Goal: Task Accomplishment & Management: Complete application form

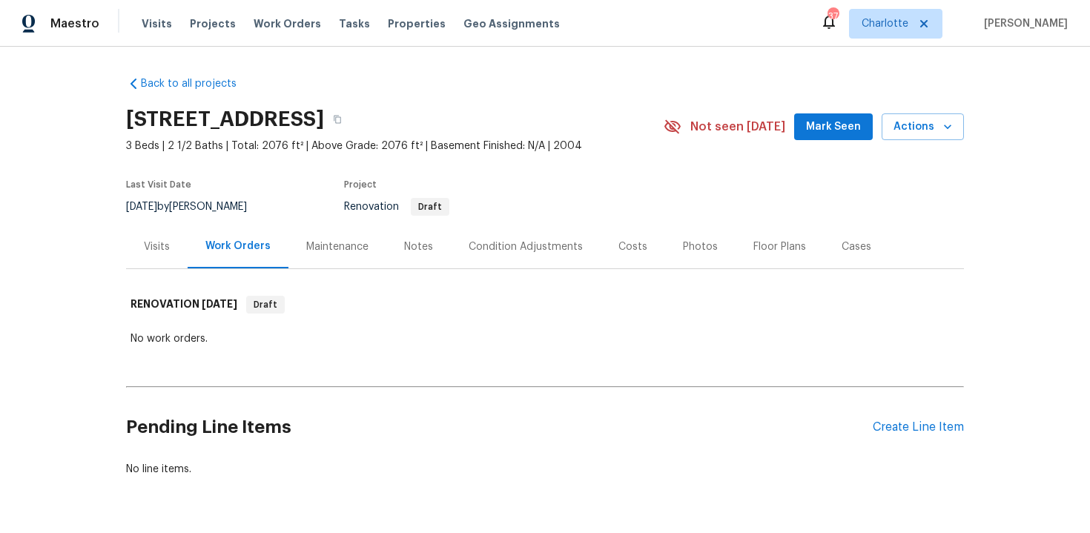
scroll to position [32, 0]
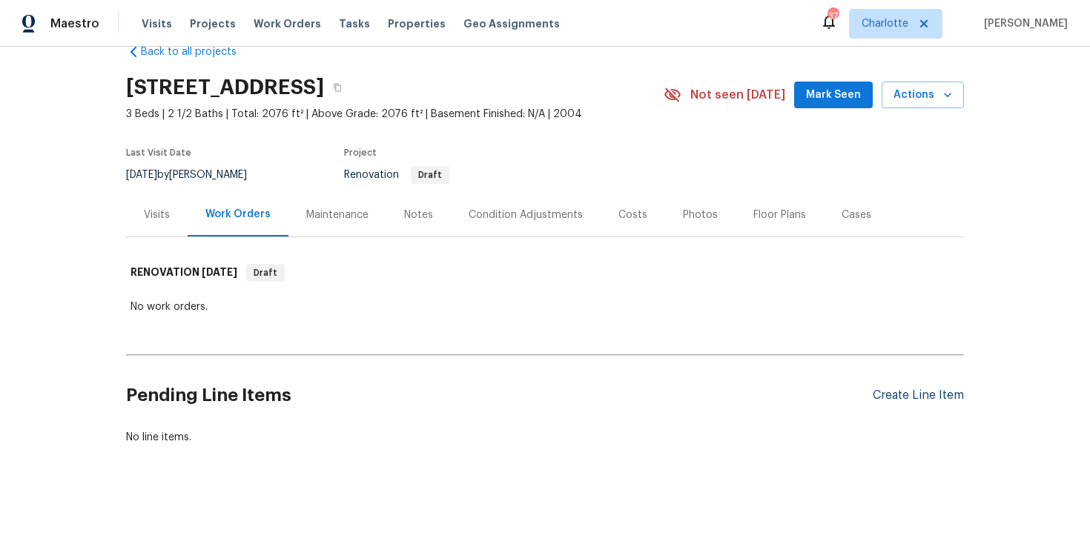
click at [916, 396] on div "Create Line Item" at bounding box center [918, 395] width 91 height 14
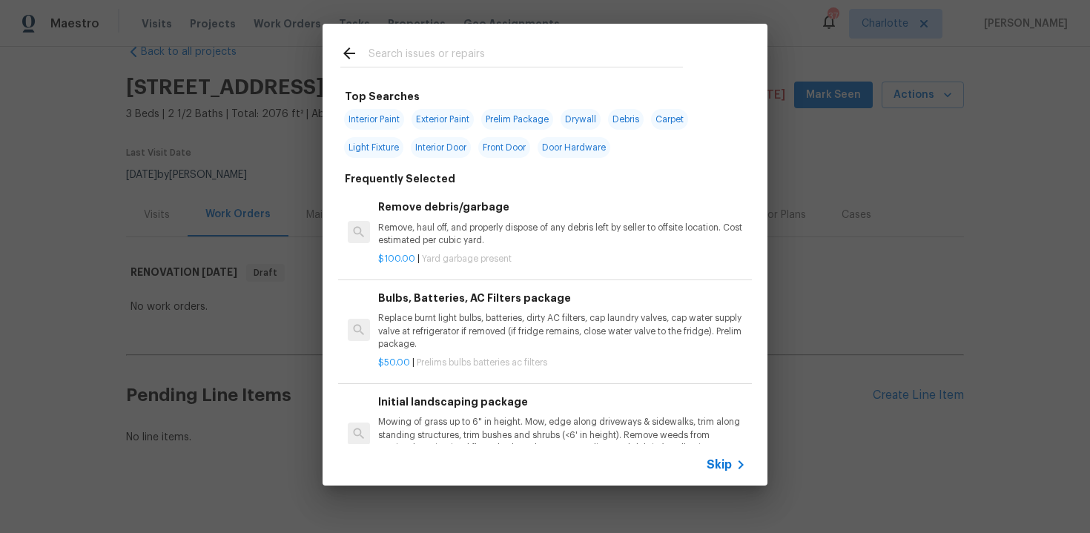
click at [718, 463] on span "Skip" at bounding box center [718, 464] width 25 height 15
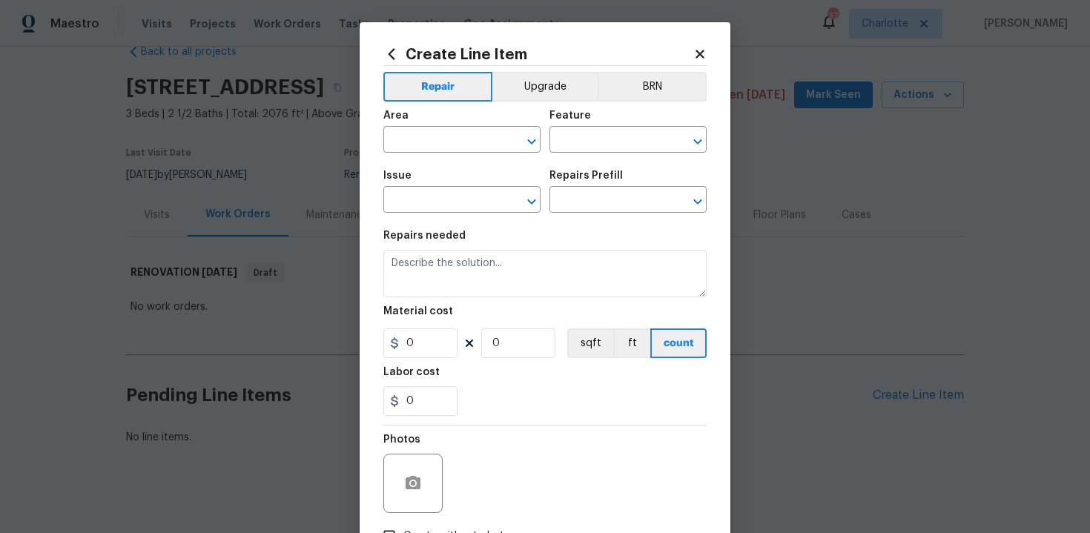
scroll to position [106, 0]
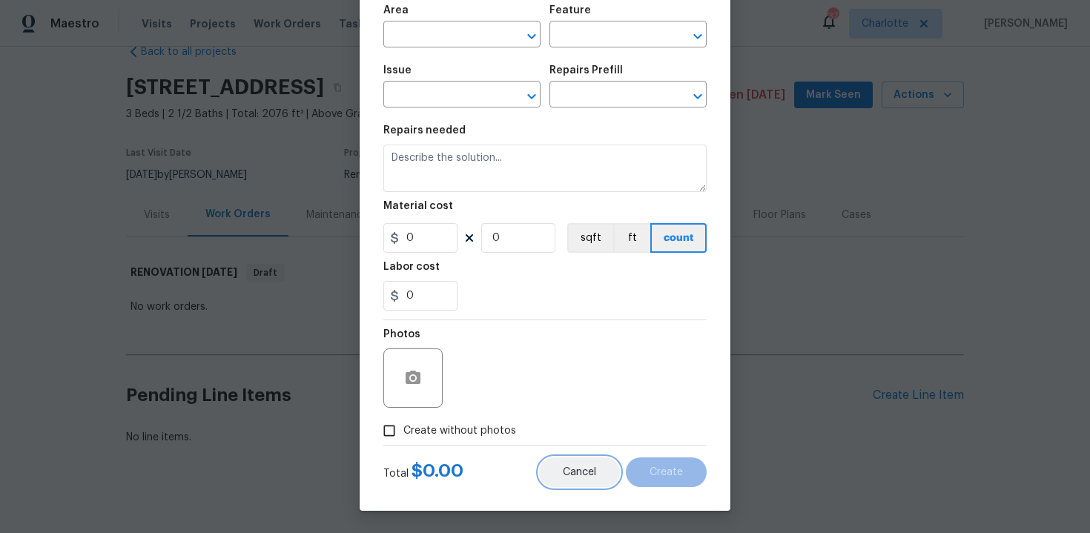
click at [573, 471] on span "Cancel" at bounding box center [579, 472] width 33 height 11
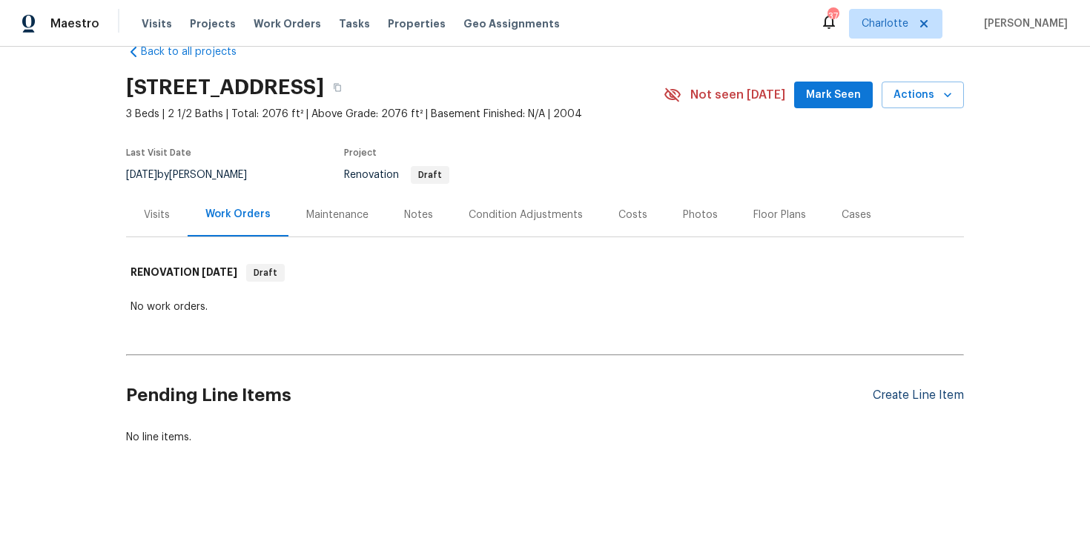
click at [916, 391] on div "Create Line Item" at bounding box center [918, 395] width 91 height 14
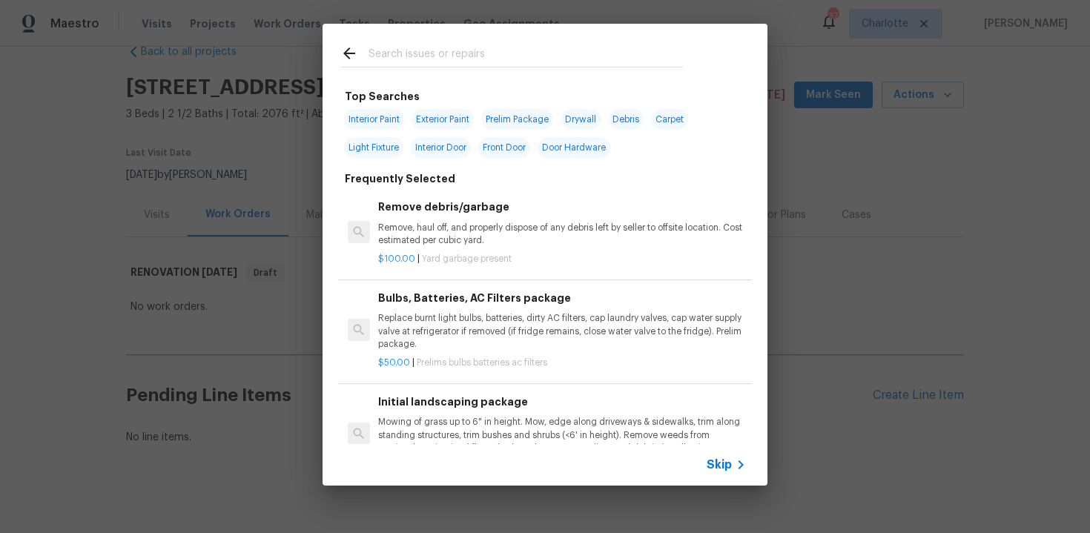
click at [715, 464] on span "Skip" at bounding box center [718, 464] width 25 height 15
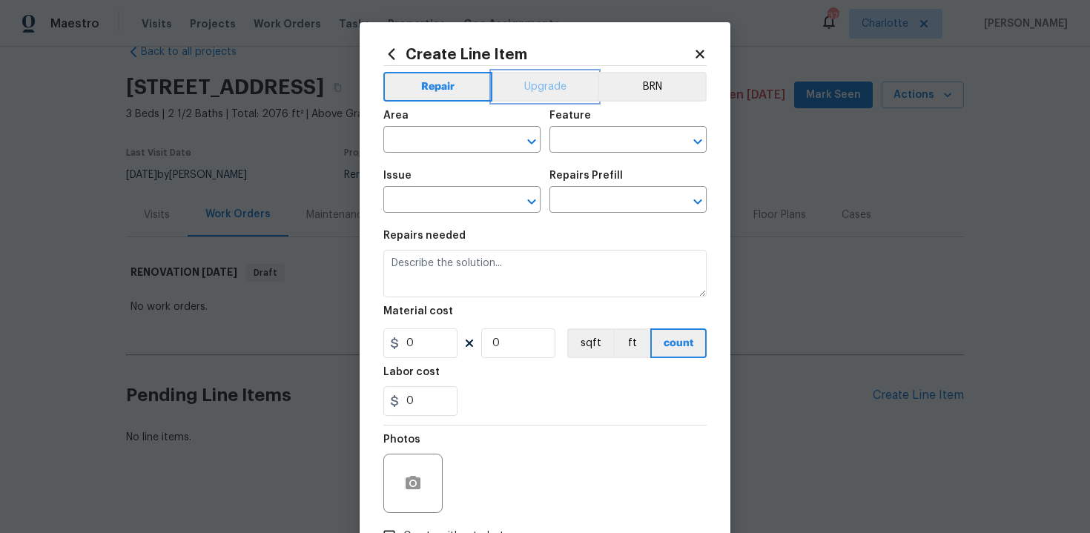
click at [533, 84] on button "Upgrade" at bounding box center [545, 87] width 106 height 30
click at [457, 144] on input "text" at bounding box center [441, 141] width 116 height 23
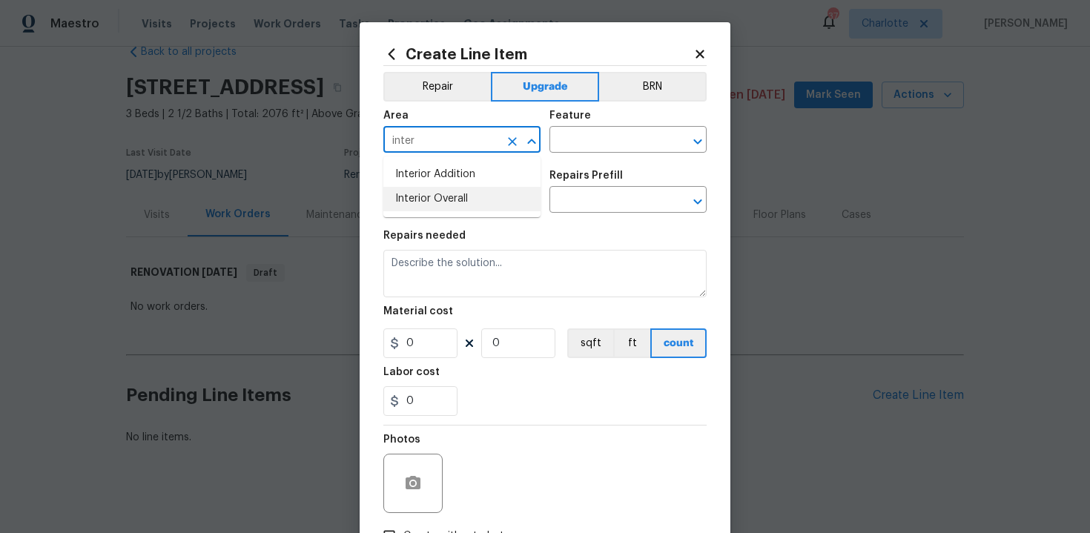
click at [472, 205] on li "Interior Overall" at bounding box center [461, 199] width 157 height 24
type input "Interior Overall"
click at [572, 144] on input "text" at bounding box center [607, 141] width 116 height 23
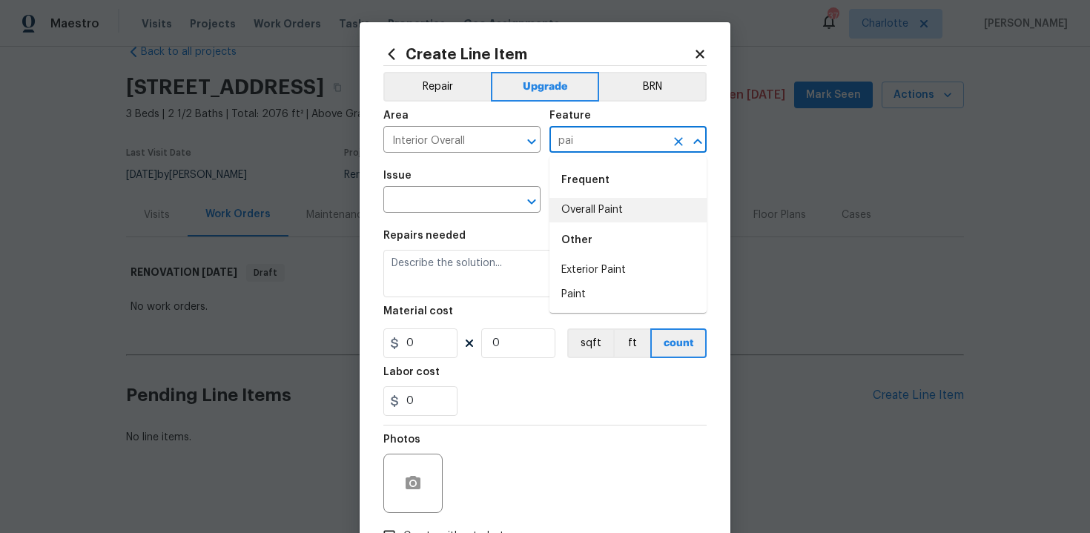
click at [586, 204] on li "Overall Paint" at bounding box center [627, 210] width 157 height 24
type input "Overall Paint"
click at [474, 195] on input "text" at bounding box center [441, 201] width 116 height 23
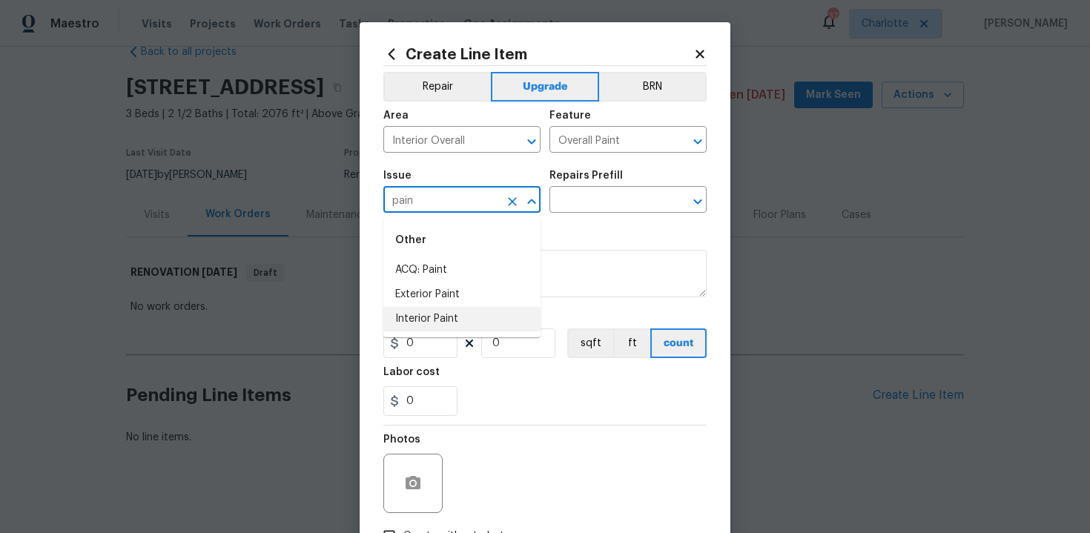
click at [471, 315] on li "Interior Paint" at bounding box center [461, 319] width 157 height 24
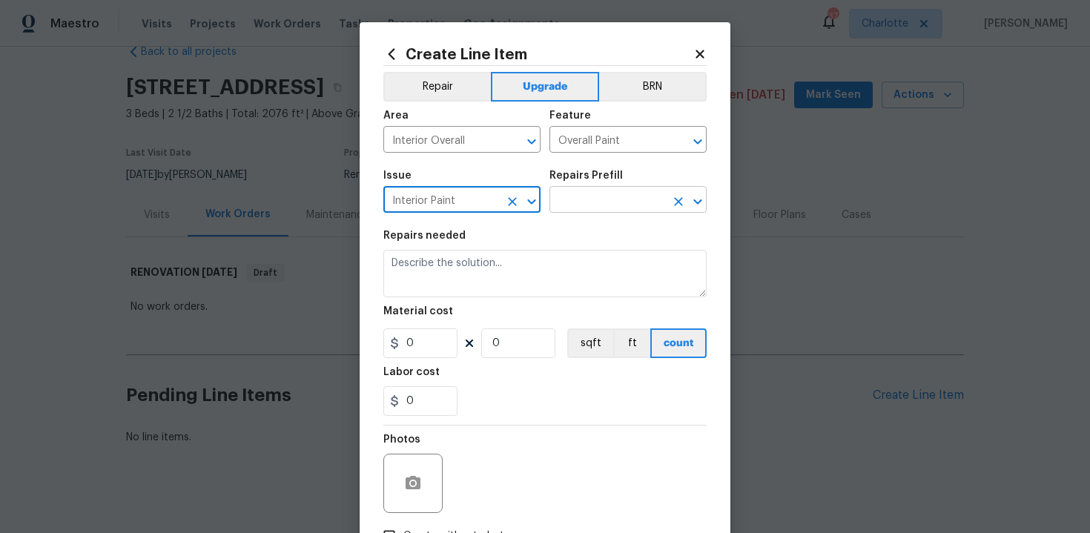
type input "Interior Paint"
click at [587, 202] on input "text" at bounding box center [607, 201] width 116 height 23
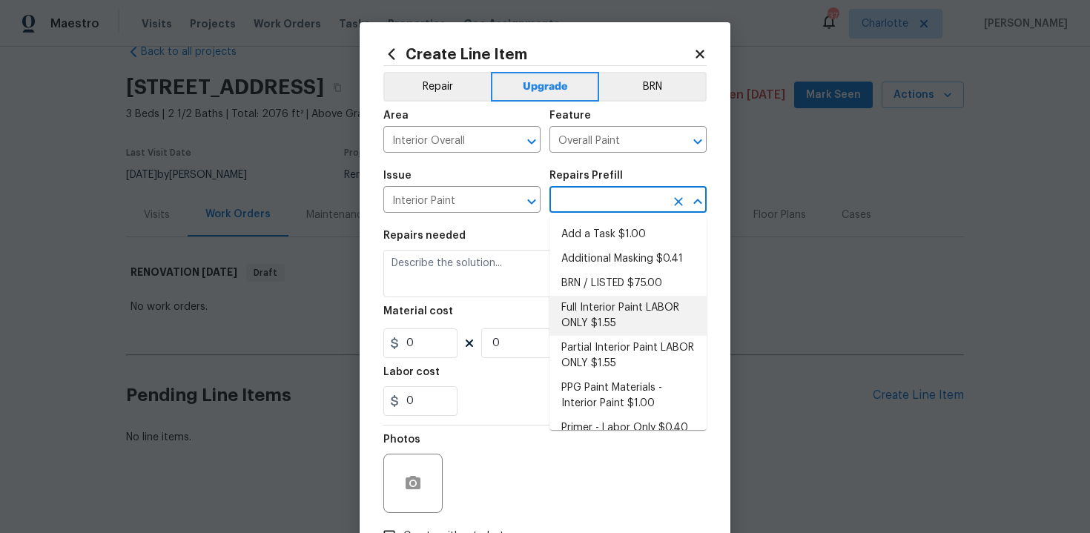
click at [609, 314] on li "Full Interior Paint LABOR ONLY $1.55" at bounding box center [627, 316] width 157 height 40
type input "Full Interior Paint LABOR ONLY $1.55"
type textarea "Full Interior paint - (walls, ceilings, trim, and doors) - PAINT PROVIDED BY OP…"
type input "1.55"
type input "1"
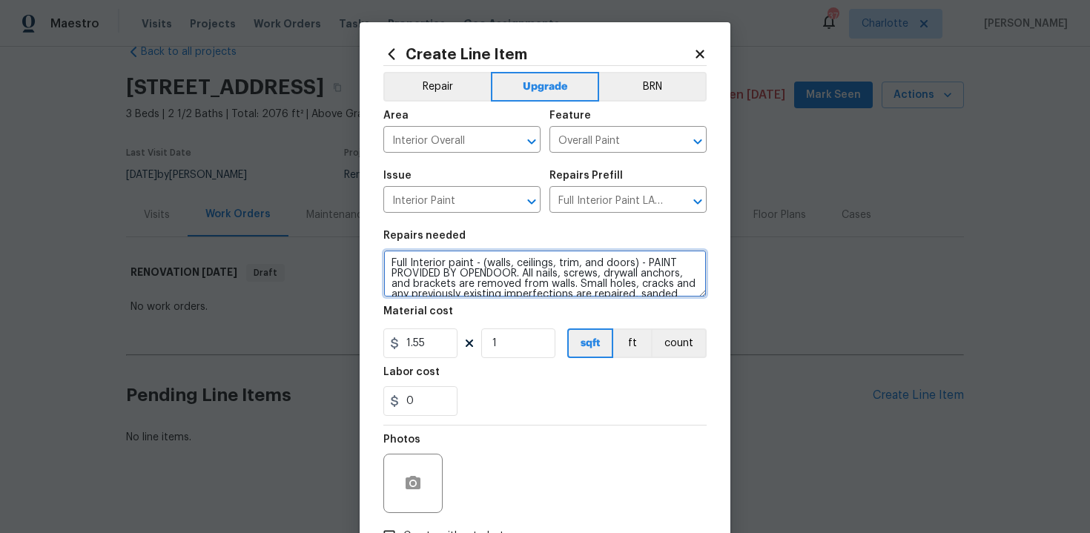
click at [389, 260] on textarea "Full Interior paint - (walls, ceilings, trim, and doors) - PAINT PROVIDED BY OP…" at bounding box center [544, 273] width 323 height 47
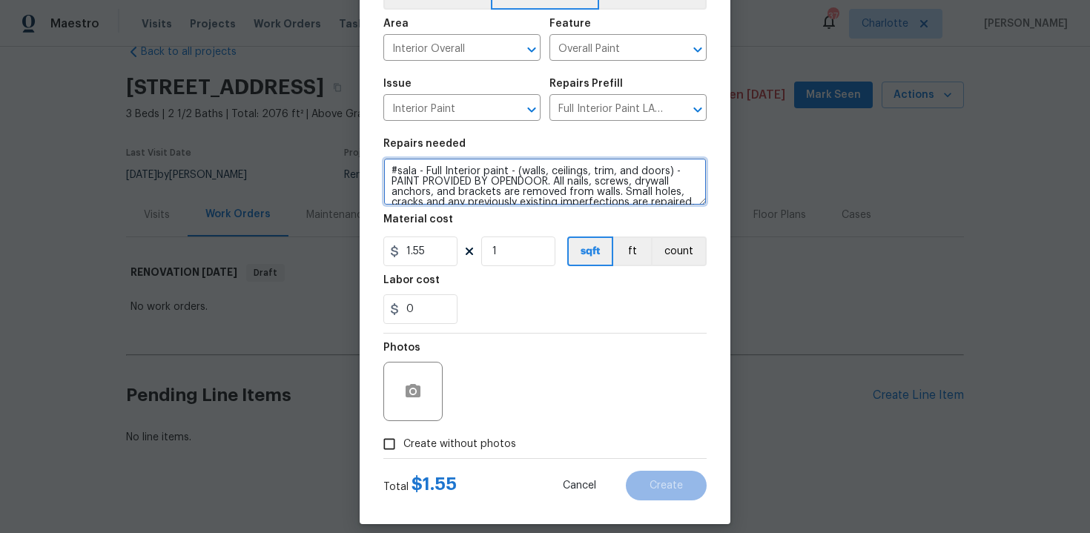
type textarea "#sala - Full Interior paint - (walls, ceilings, trim, and doors) - PAINT PROVID…"
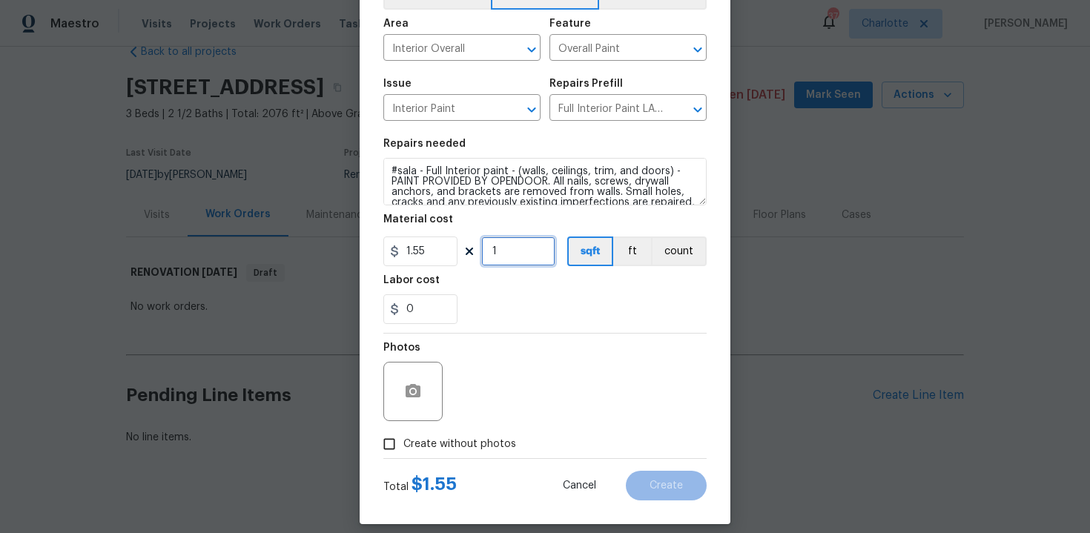
click at [506, 254] on input "1" at bounding box center [518, 251] width 74 height 30
type input "2076"
click at [476, 434] on label "Create without photos" at bounding box center [445, 444] width 141 height 28
click at [403, 434] on input "Create without photos" at bounding box center [389, 444] width 28 height 28
checkbox input "true"
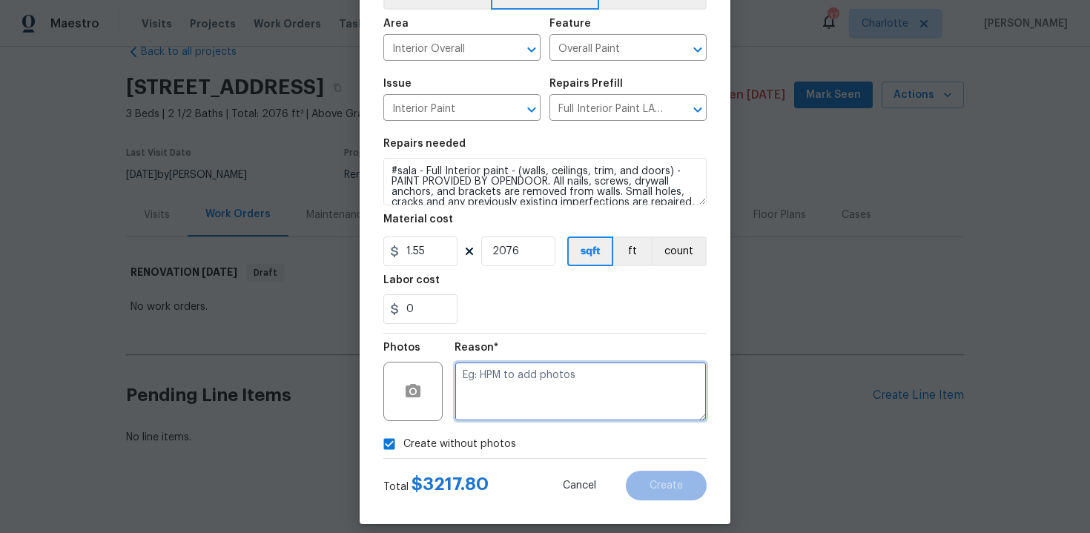
click at [546, 385] on textarea at bounding box center [580, 391] width 252 height 59
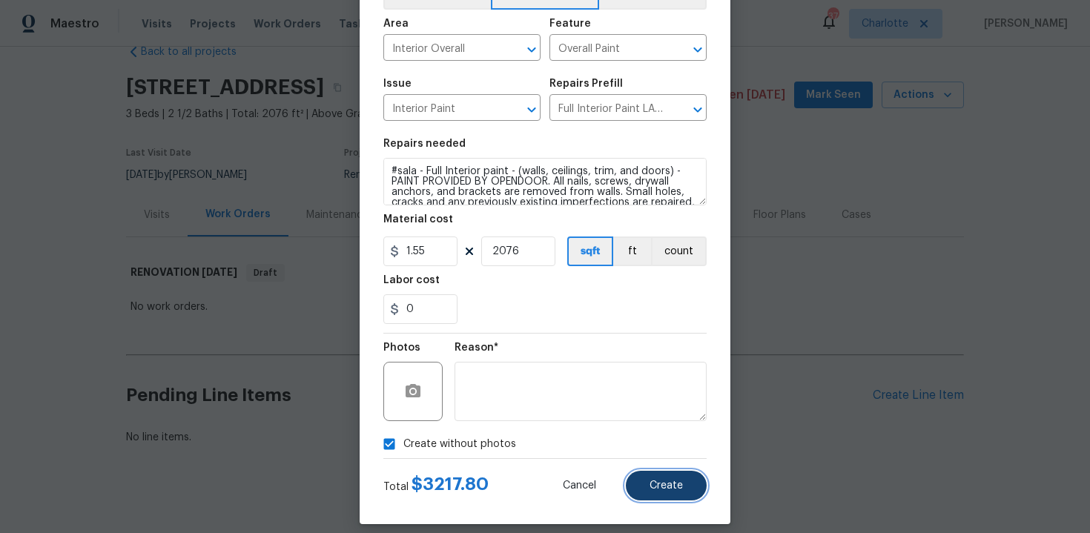
click at [683, 485] on button "Create" at bounding box center [666, 486] width 81 height 30
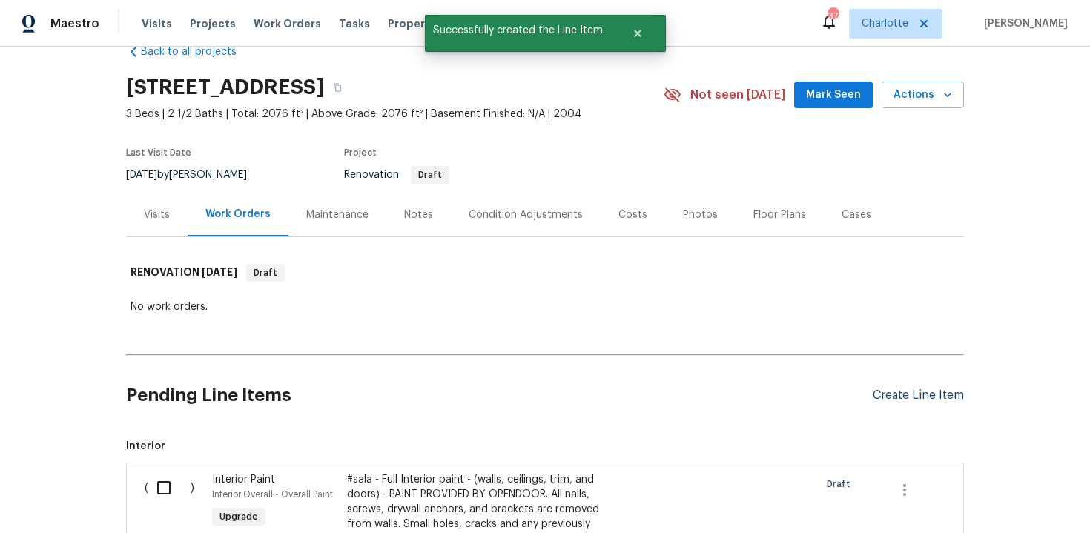
click at [913, 392] on div "Create Line Item" at bounding box center [918, 395] width 91 height 14
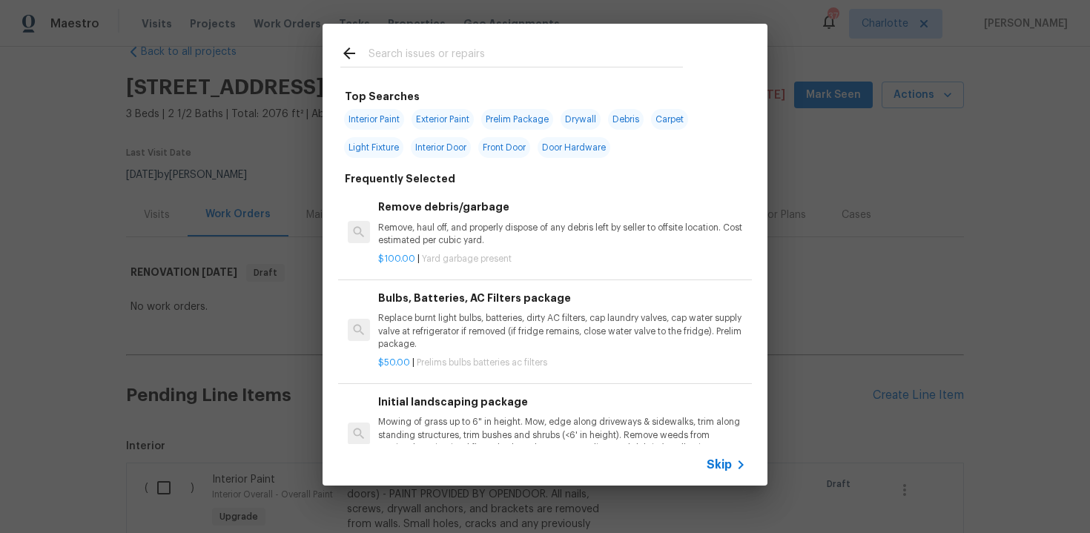
click at [718, 464] on span "Skip" at bounding box center [718, 464] width 25 height 15
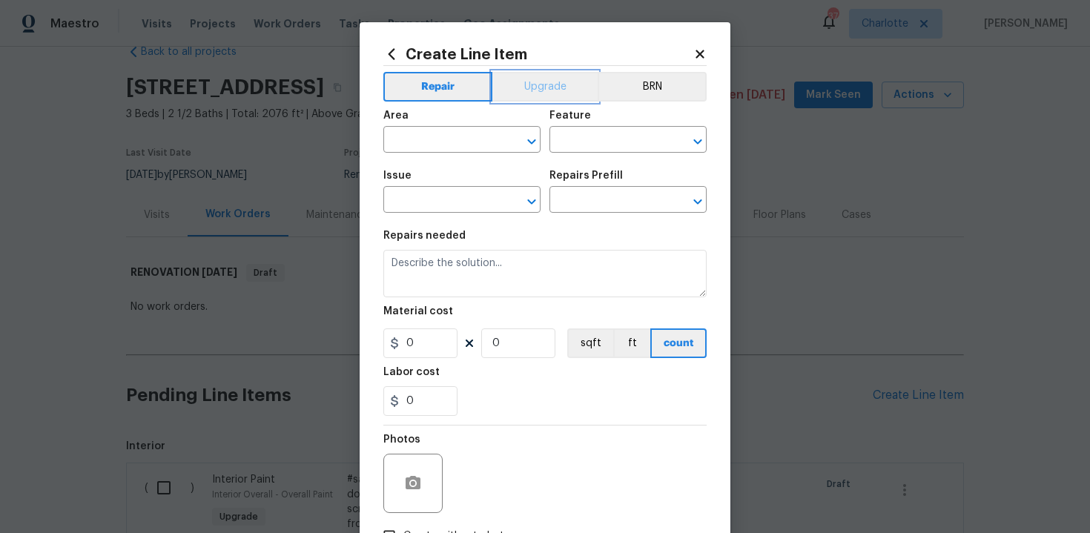
click at [538, 94] on button "Upgrade" at bounding box center [545, 87] width 106 height 30
click at [459, 147] on input "text" at bounding box center [441, 141] width 116 height 23
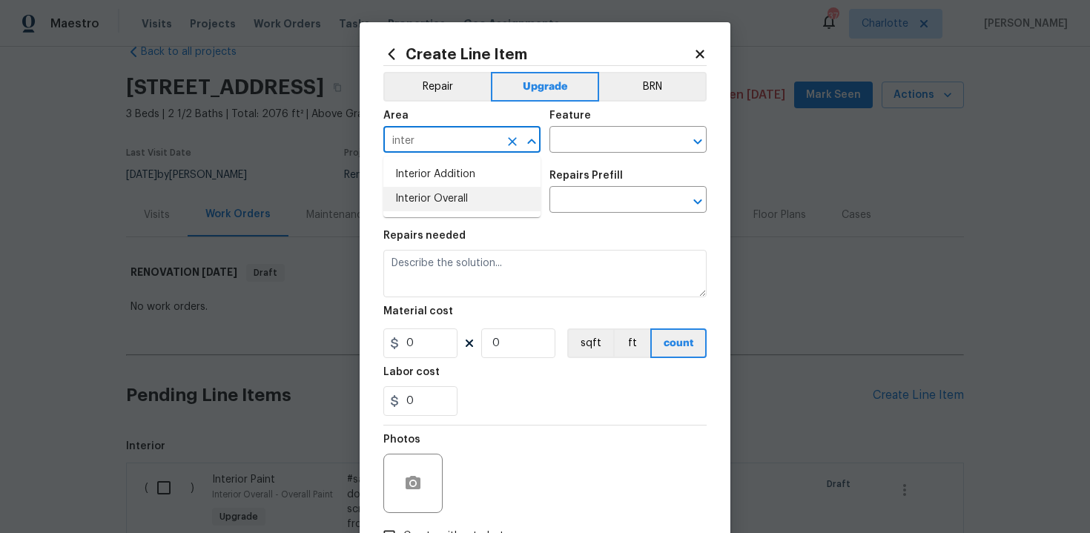
click at [467, 197] on li "Interior Overall" at bounding box center [461, 199] width 157 height 24
type input "Interior Overall"
click at [577, 136] on input "text" at bounding box center [607, 141] width 116 height 23
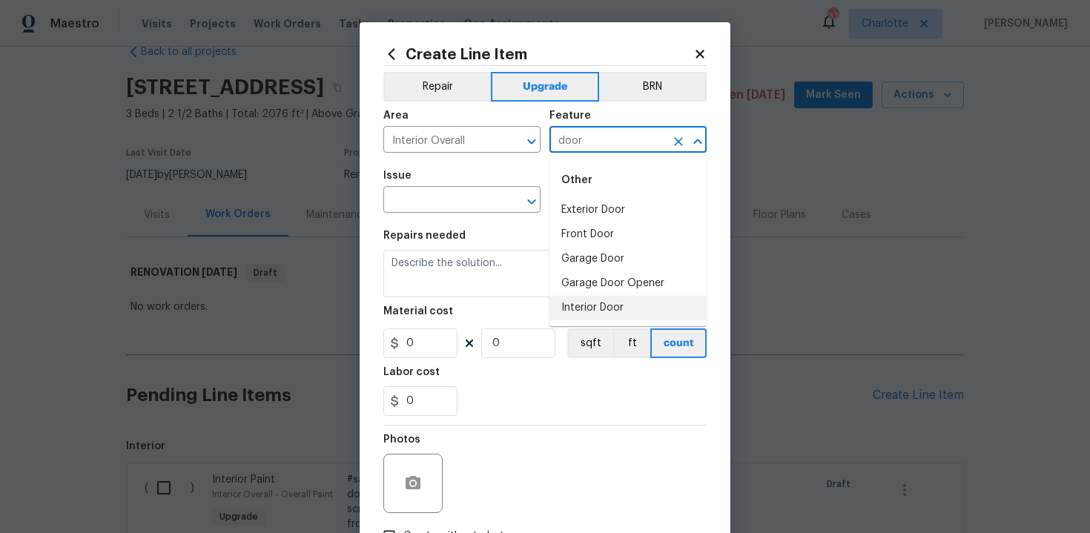
click at [584, 310] on li "Interior Door" at bounding box center [627, 308] width 157 height 24
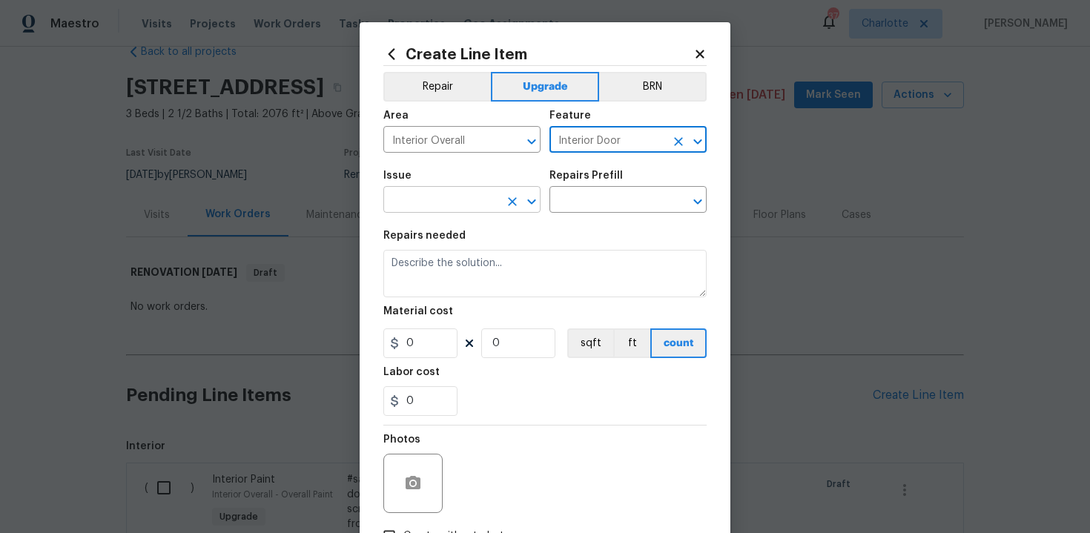
type input "Interior Door"
click at [440, 205] on input "text" at bounding box center [441, 201] width 116 height 23
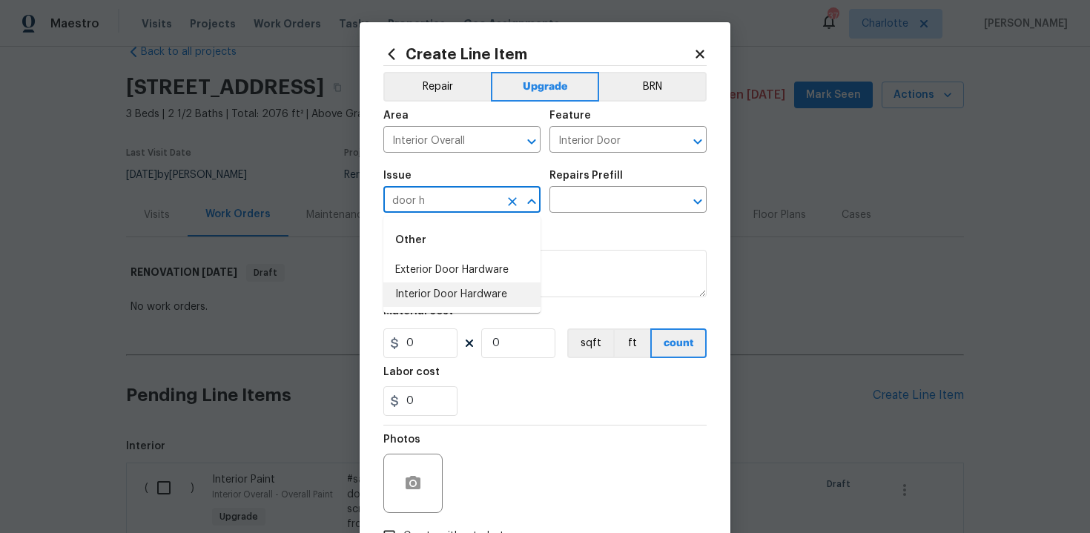
click at [462, 291] on li "Interior Door Hardware" at bounding box center [461, 294] width 157 height 24
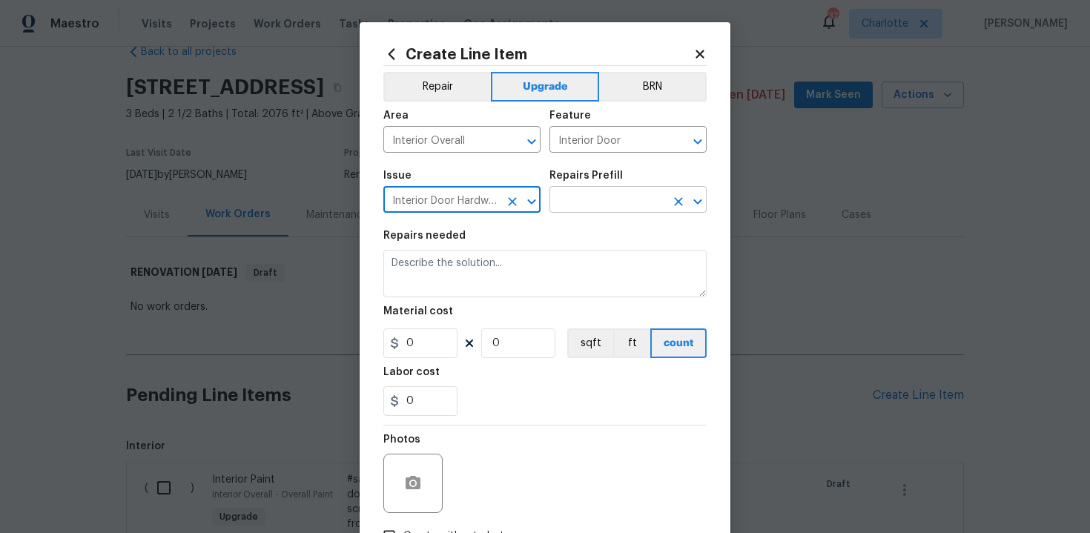
type input "Interior Door Hardware"
click at [587, 206] on input "text" at bounding box center [607, 201] width 116 height 23
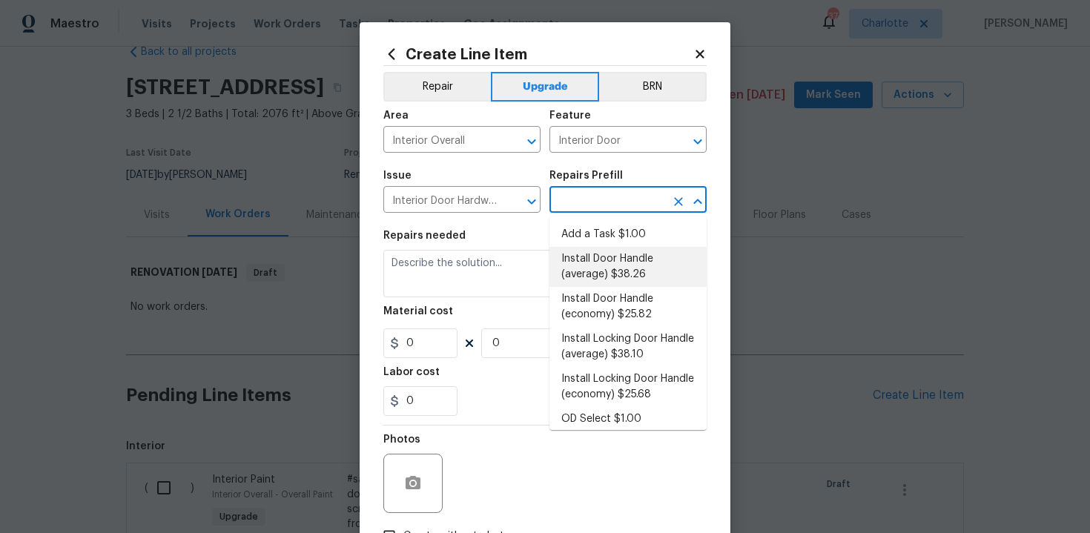
click at [604, 265] on li "Install Door Handle (average) $38.26" at bounding box center [627, 267] width 157 height 40
type input "Install Door Handle (average) $38.26"
type textarea "Remove the existing interior door handle (if present). Install a new (average) …"
type input "38.26"
type input "1"
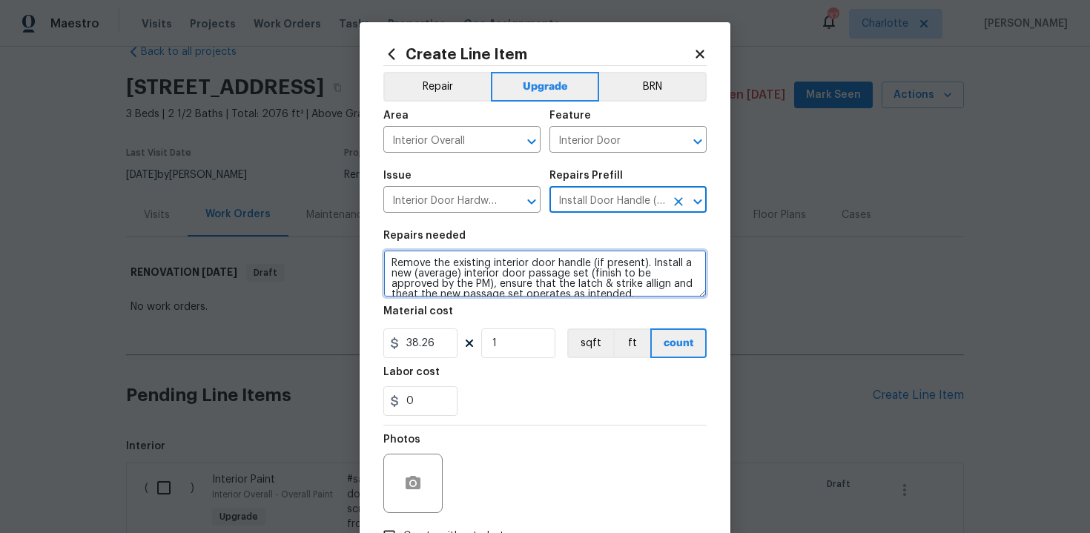
click at [387, 259] on textarea "Remove the existing interior door handle (if present). Install a new (average) …" at bounding box center [544, 273] width 323 height 47
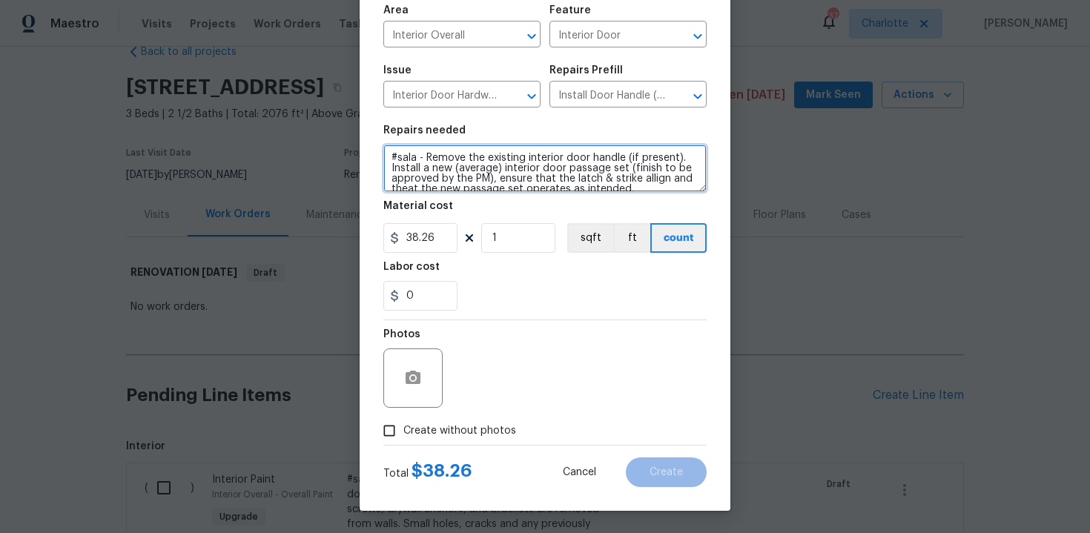
type textarea "#sala - Remove the existing interior door handle (if present). Install a new (a…"
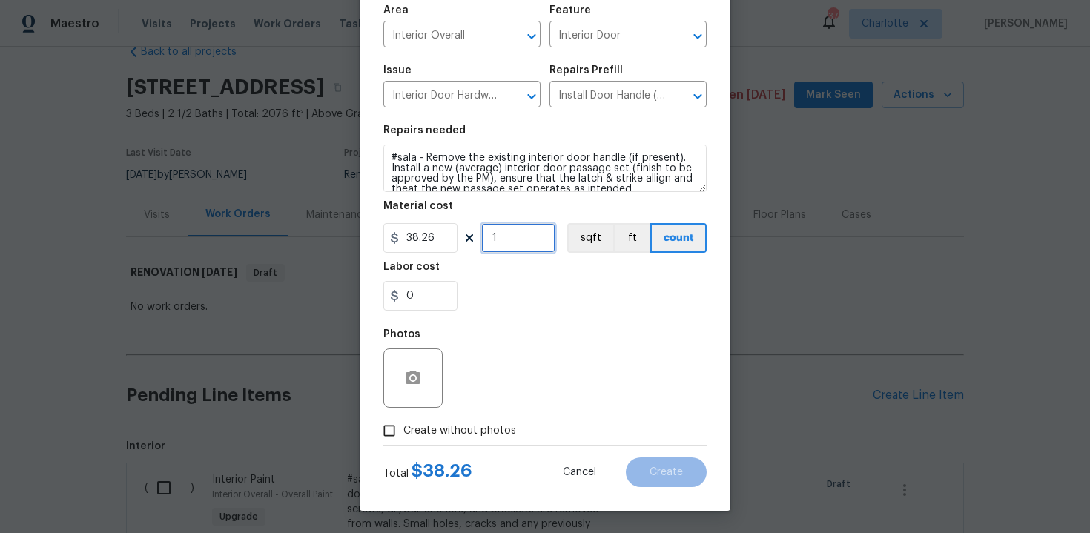
click at [511, 243] on input "1" at bounding box center [518, 238] width 74 height 30
type input "15"
click at [469, 425] on span "Create without photos" at bounding box center [459, 431] width 113 height 16
click at [403, 425] on input "Create without photos" at bounding box center [389, 431] width 28 height 28
checkbox input "true"
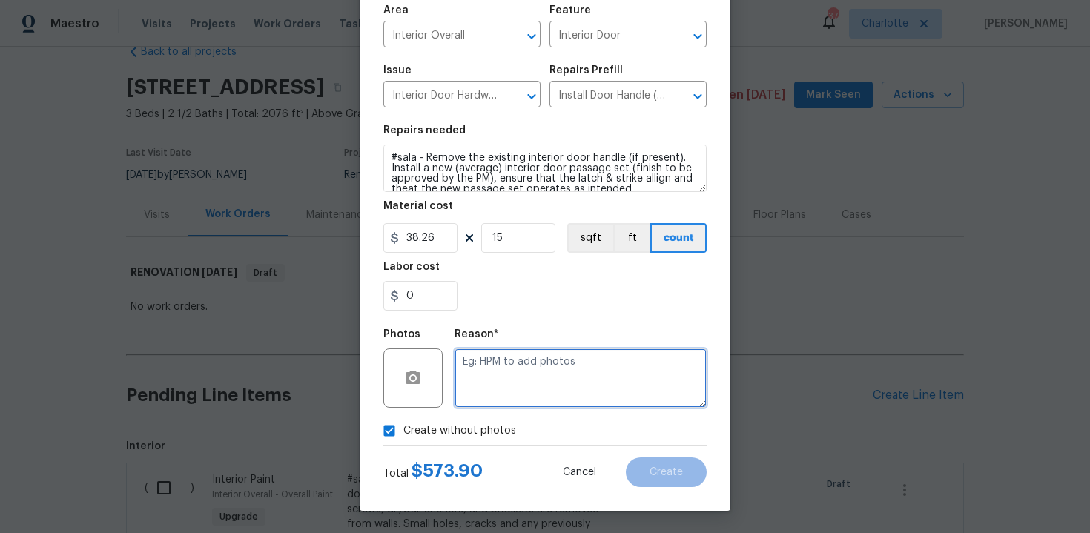
click at [509, 396] on textarea at bounding box center [580, 377] width 252 height 59
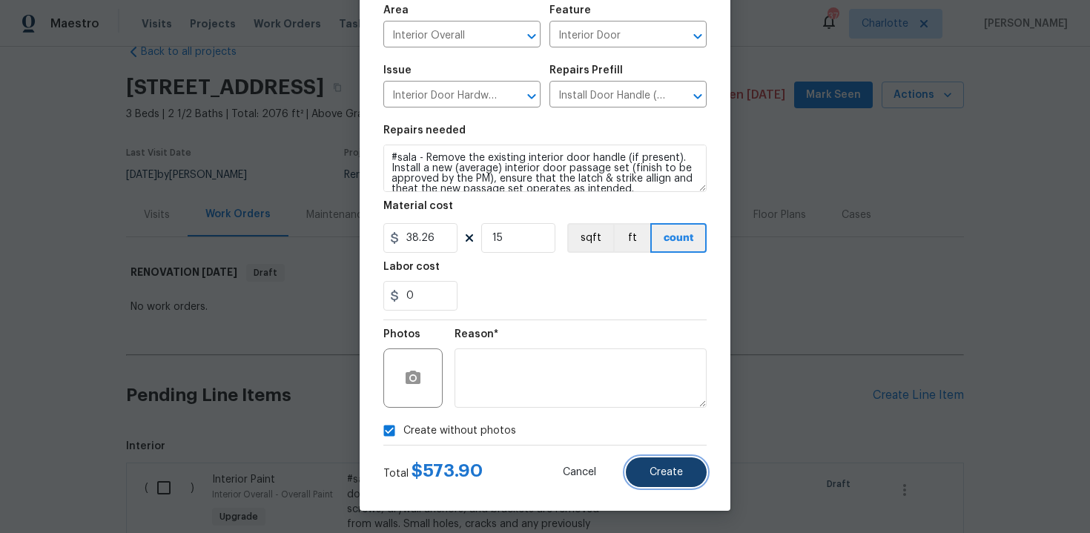
click at [665, 480] on button "Create" at bounding box center [666, 472] width 81 height 30
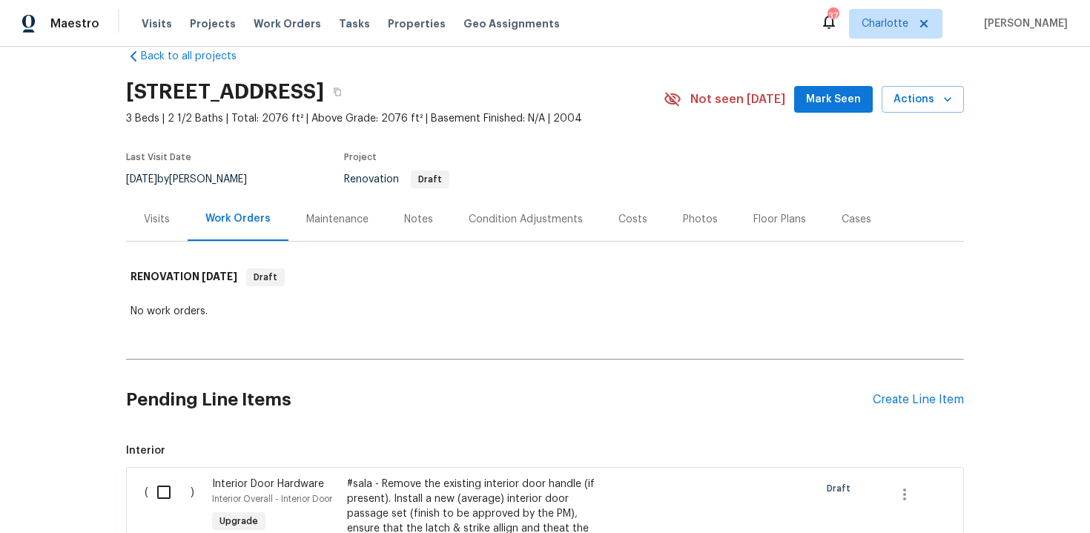
scroll to position [0, 0]
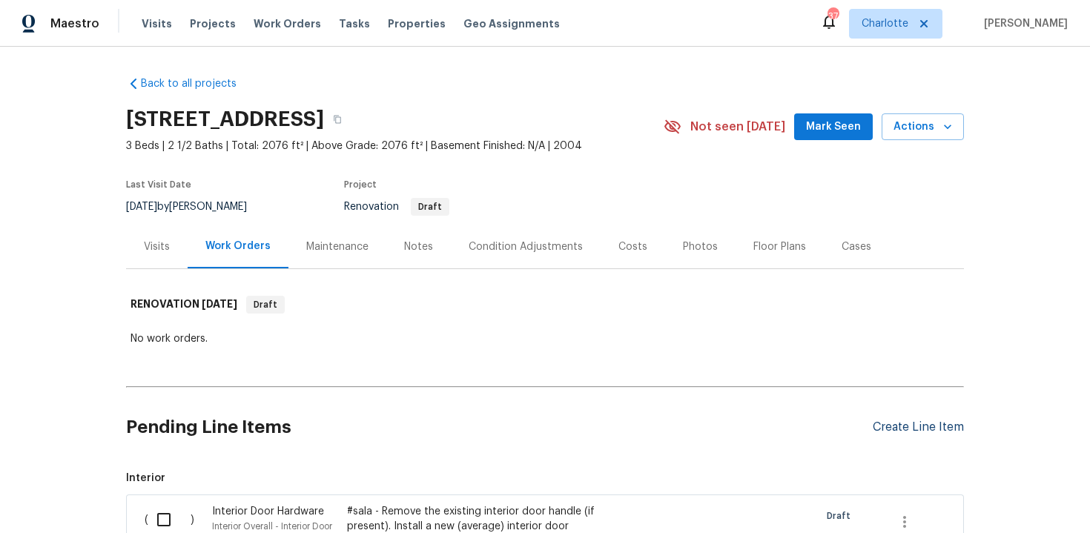
click at [933, 425] on div "Create Line Item" at bounding box center [918, 427] width 91 height 14
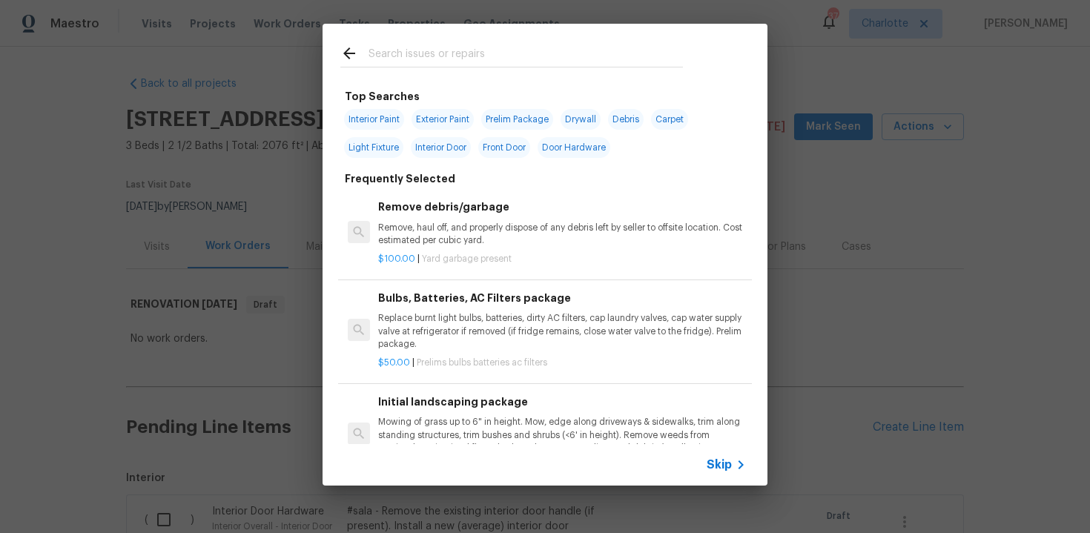
click at [728, 466] on span "Skip" at bounding box center [718, 464] width 25 height 15
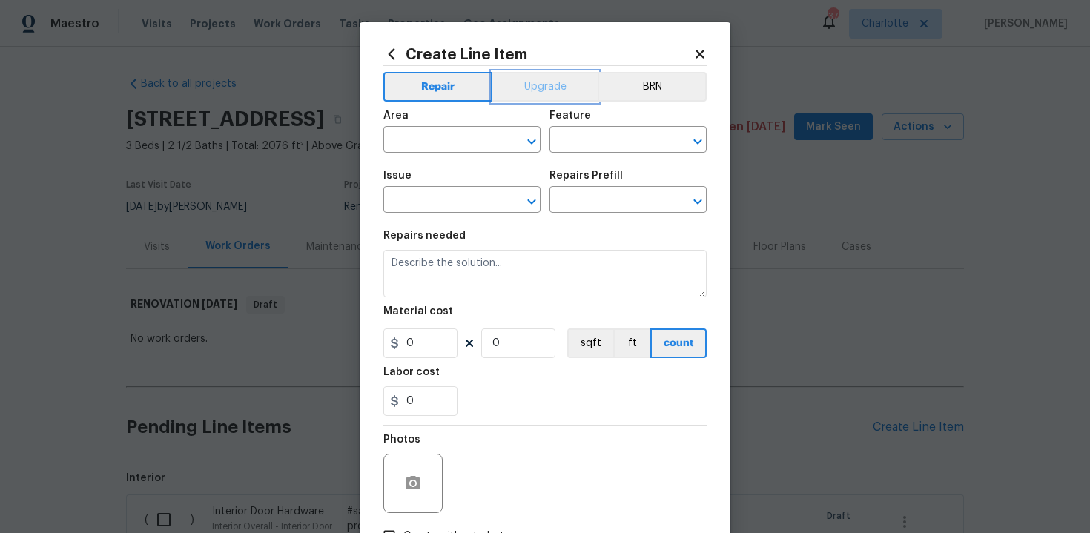
click at [544, 90] on button "Upgrade" at bounding box center [545, 87] width 106 height 30
click at [483, 135] on input "text" at bounding box center [441, 141] width 116 height 23
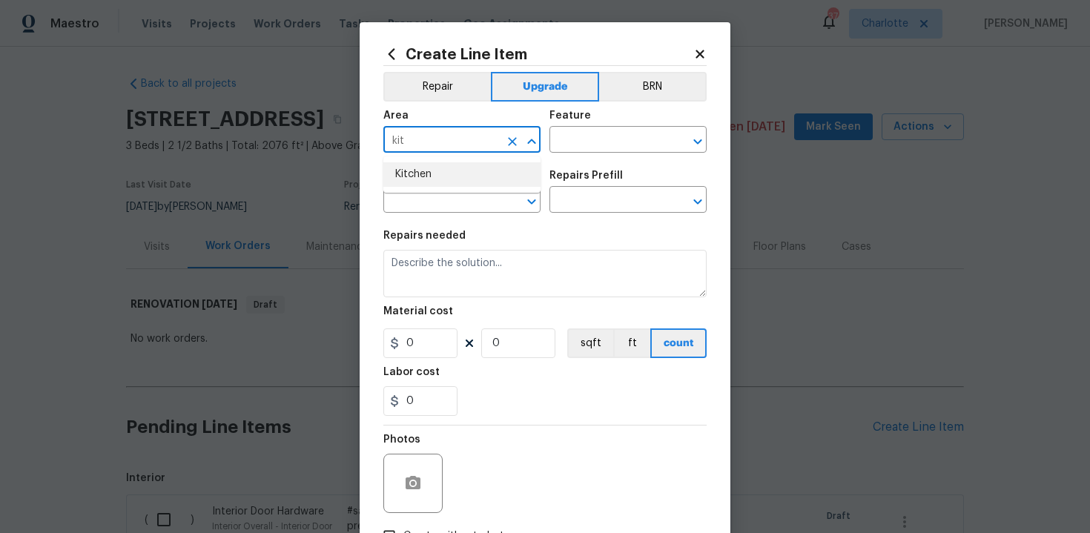
click at [443, 179] on li "Kitchen" at bounding box center [461, 174] width 157 height 24
type input "Kitchen"
click at [575, 142] on input "text" at bounding box center [607, 141] width 116 height 23
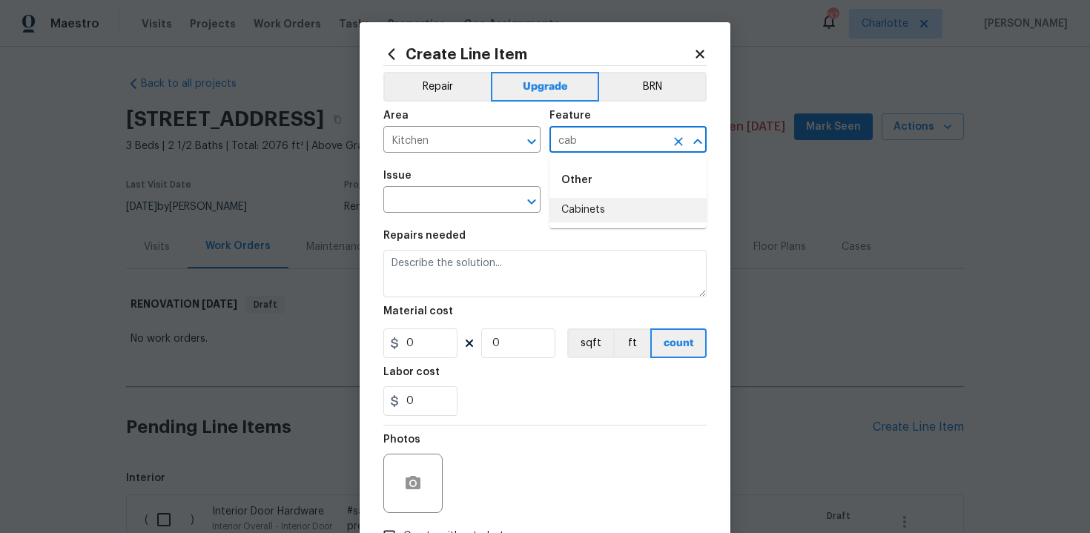
click at [590, 205] on li "Cabinets" at bounding box center [627, 210] width 157 height 24
type input "Cabinets"
click at [452, 198] on input "text" at bounding box center [441, 201] width 116 height 23
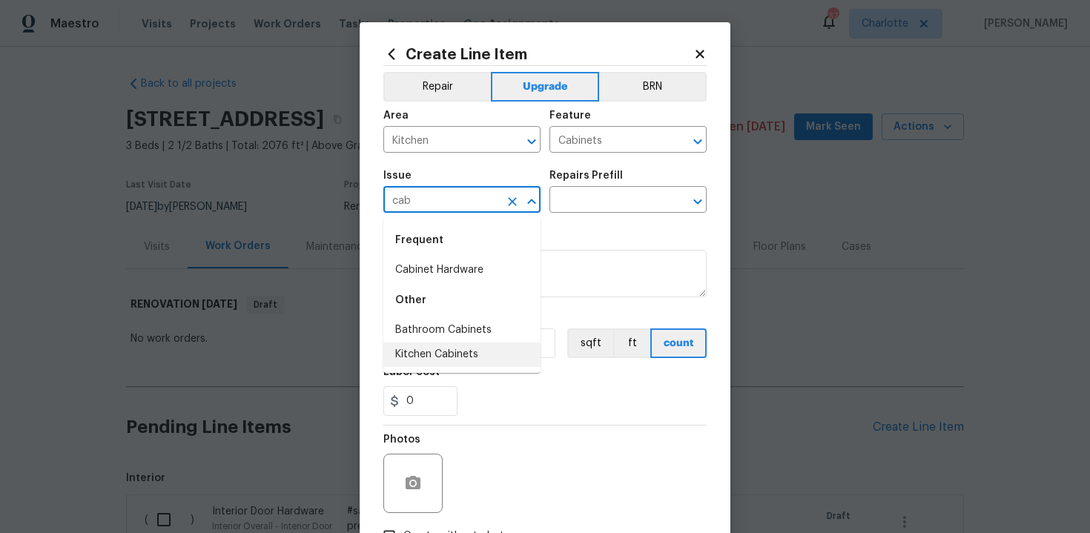
click at [463, 354] on li "Kitchen Cabinets" at bounding box center [461, 354] width 157 height 24
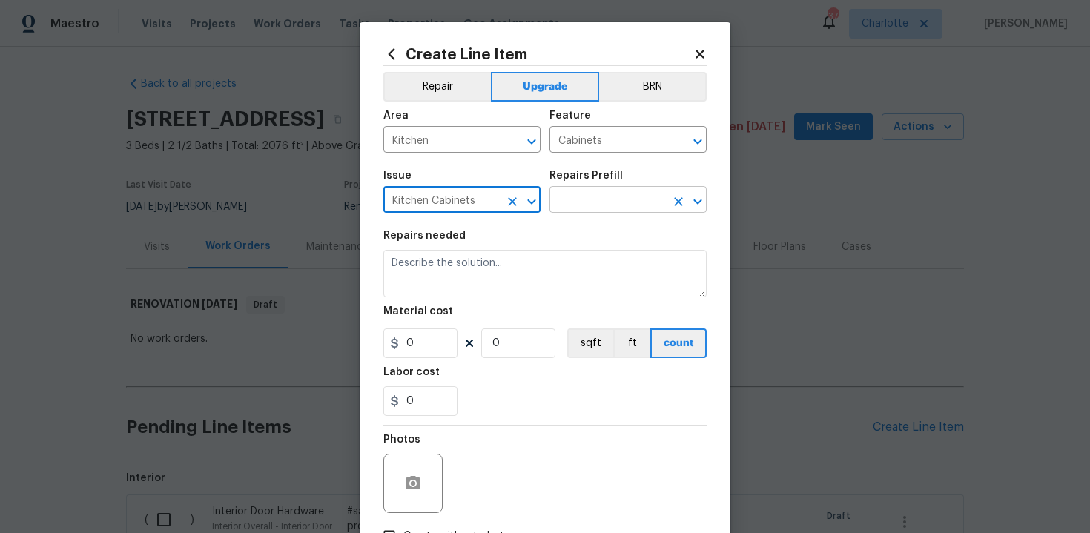
type input "Kitchen Cabinets"
click at [602, 201] on input "text" at bounding box center [607, 201] width 116 height 23
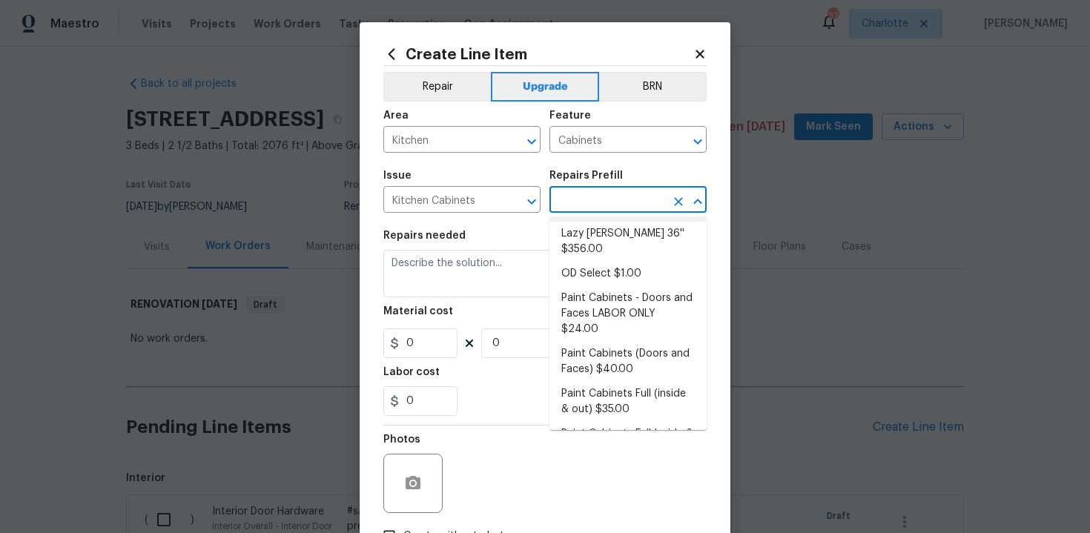
scroll to position [172, 0]
click at [613, 380] on li "Paint Cabinets Full (inside & out) $35.00" at bounding box center [627, 400] width 157 height 40
type input "Paint Cabinets Full (inside & out) $35.00"
type textarea "Prep, sand, mask and apply 2 coats of paint to the kitchen cabinet doors, inter…"
type input "35"
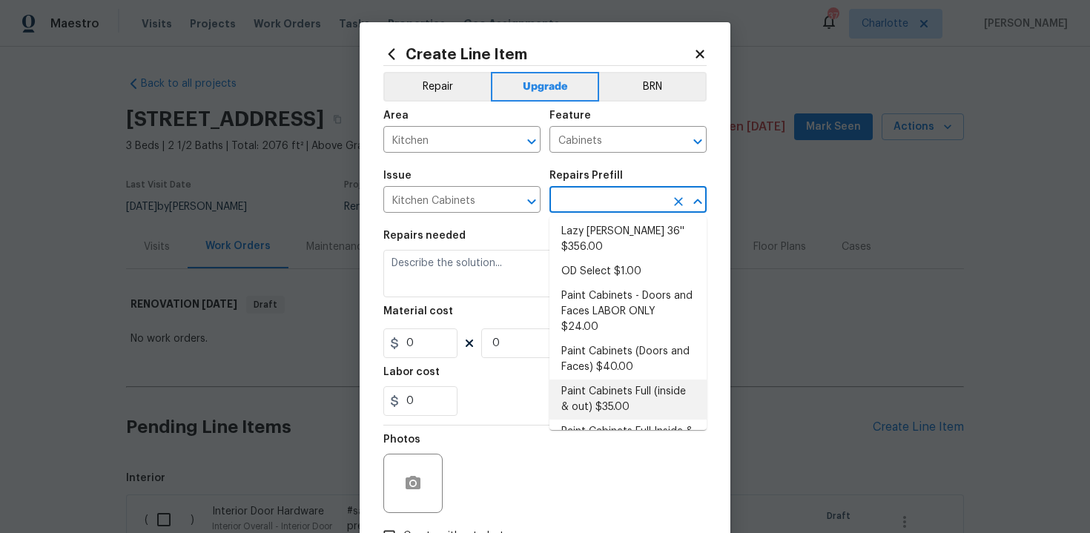
type input "1"
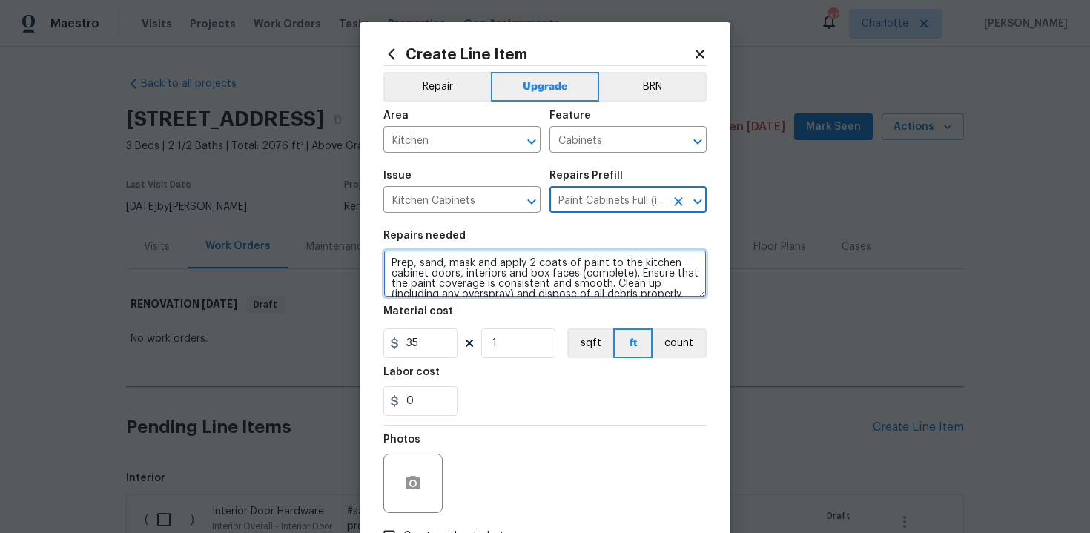
click at [388, 263] on textarea "Prep, sand, mask and apply 2 coats of paint to the kitchen cabinet doors, inter…" at bounding box center [544, 273] width 323 height 47
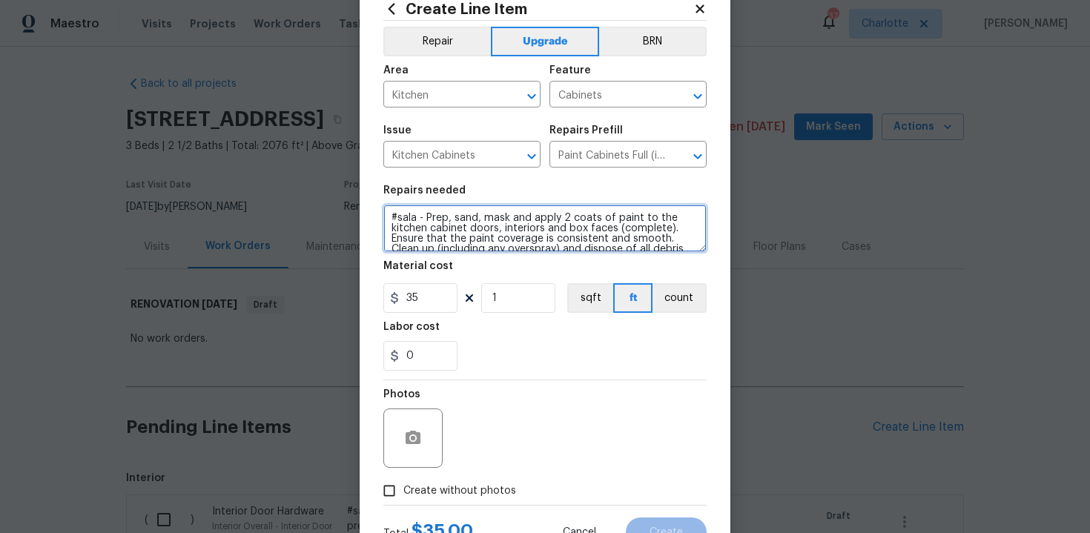
scroll to position [106, 0]
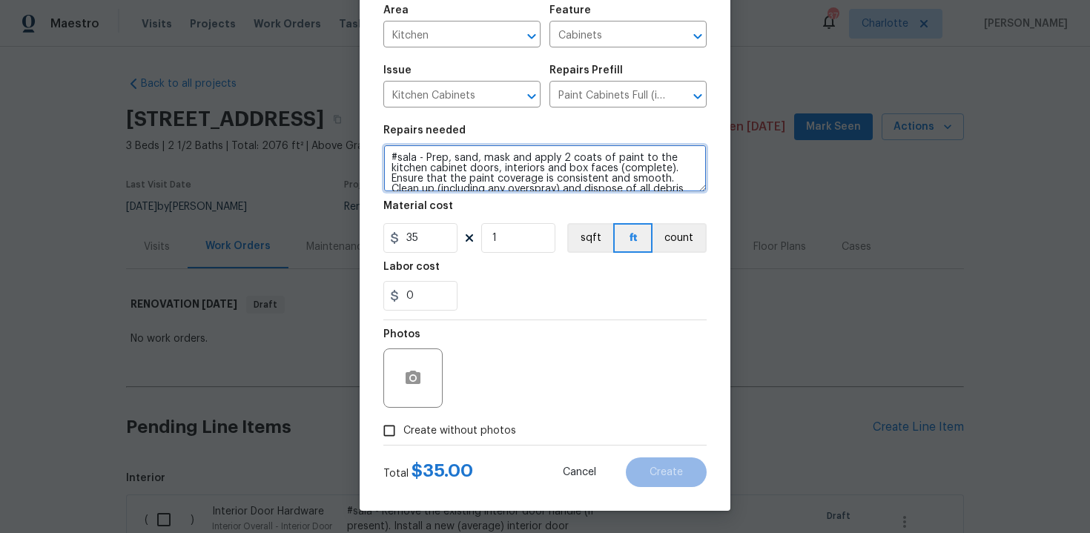
type textarea "#sala - Prep, sand, mask and apply 2 coats of paint to the kitchen cabinet door…"
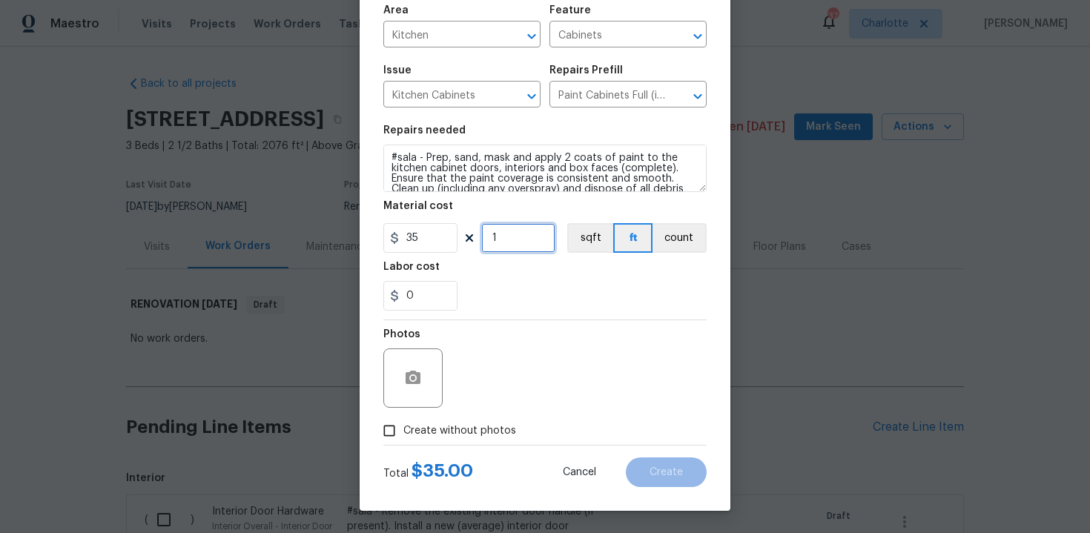
click at [511, 239] on input "1" at bounding box center [518, 238] width 74 height 30
type input "70"
click at [468, 429] on span "Create without photos" at bounding box center [459, 431] width 113 height 16
click at [403, 429] on input "Create without photos" at bounding box center [389, 431] width 28 height 28
checkbox input "true"
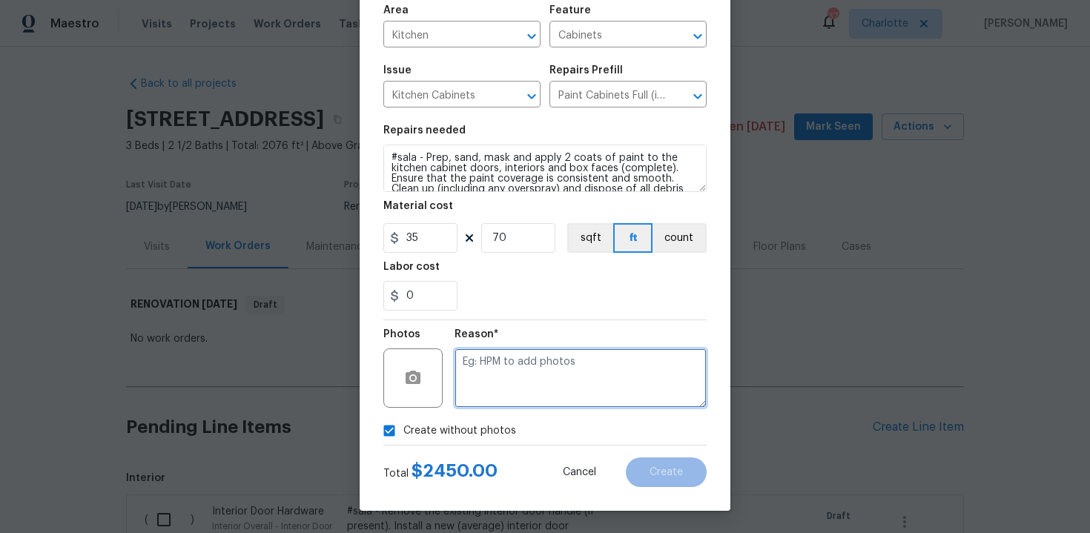
click at [555, 366] on textarea at bounding box center [580, 377] width 252 height 59
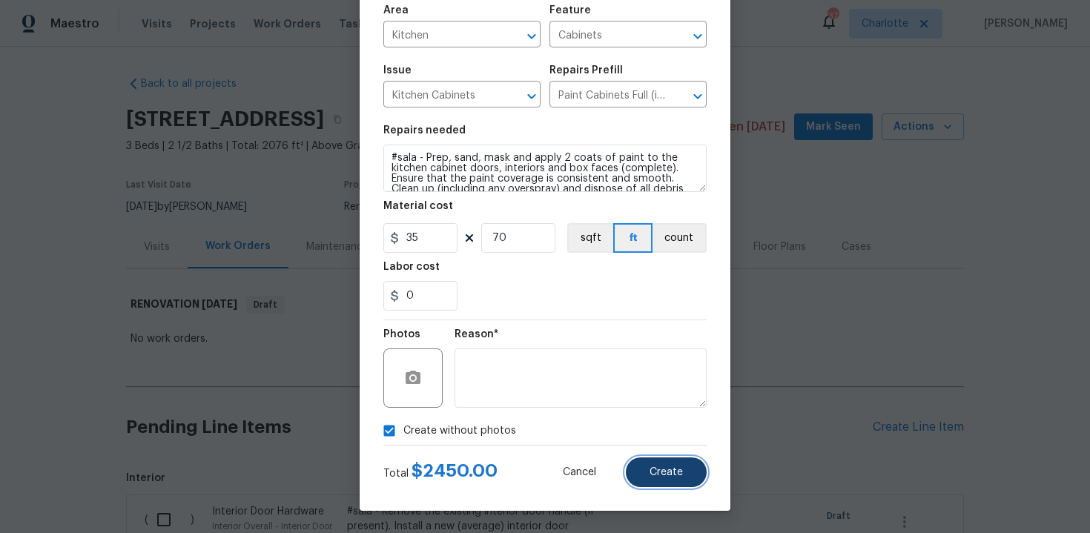
click at [669, 476] on span "Create" at bounding box center [665, 472] width 33 height 11
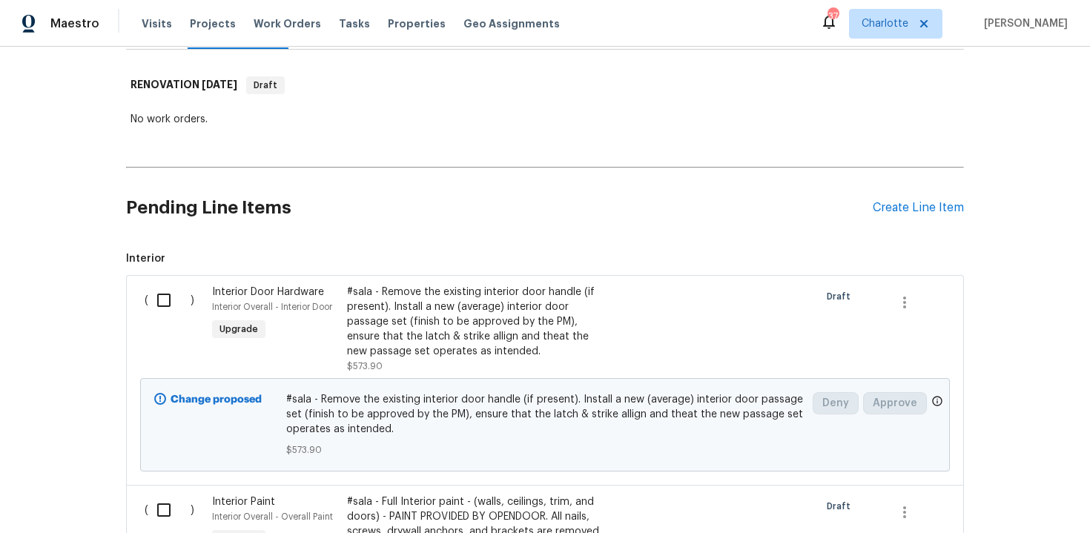
scroll to position [211, 0]
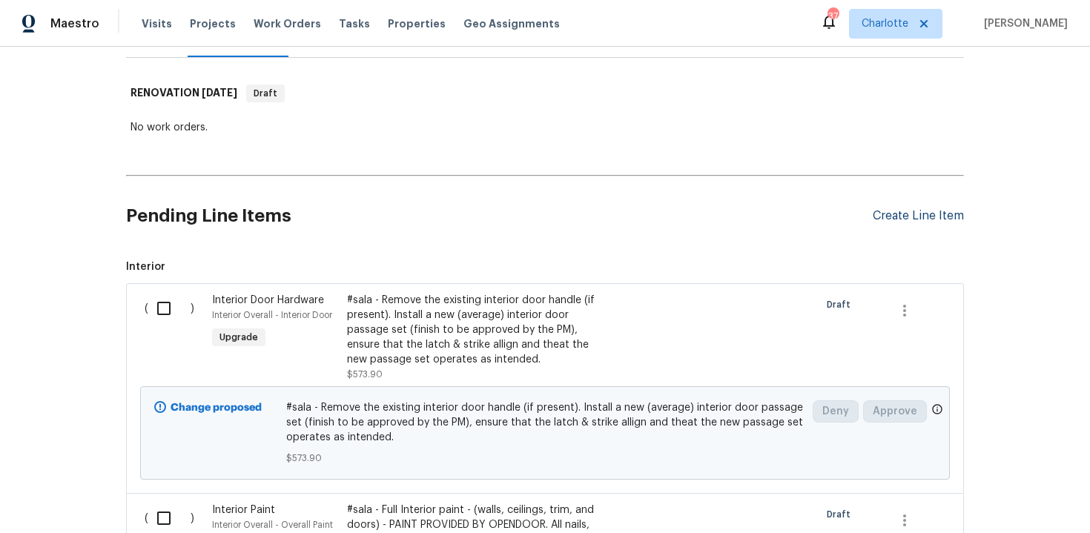
click at [928, 216] on div "Create Line Item" at bounding box center [918, 216] width 91 height 14
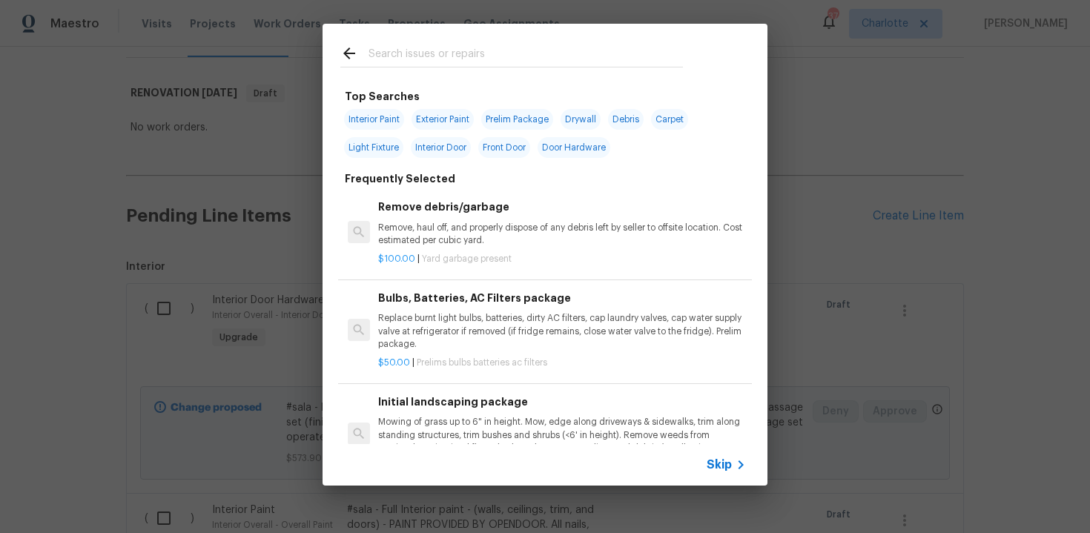
click at [721, 463] on span "Skip" at bounding box center [718, 464] width 25 height 15
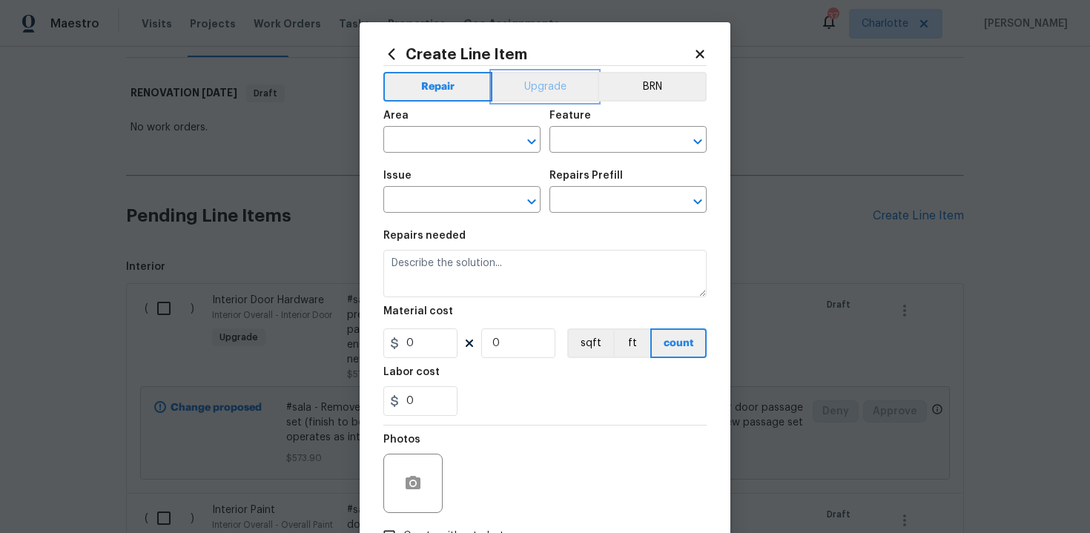
click at [526, 93] on button "Upgrade" at bounding box center [545, 87] width 106 height 30
click at [480, 142] on input "text" at bounding box center [441, 141] width 116 height 23
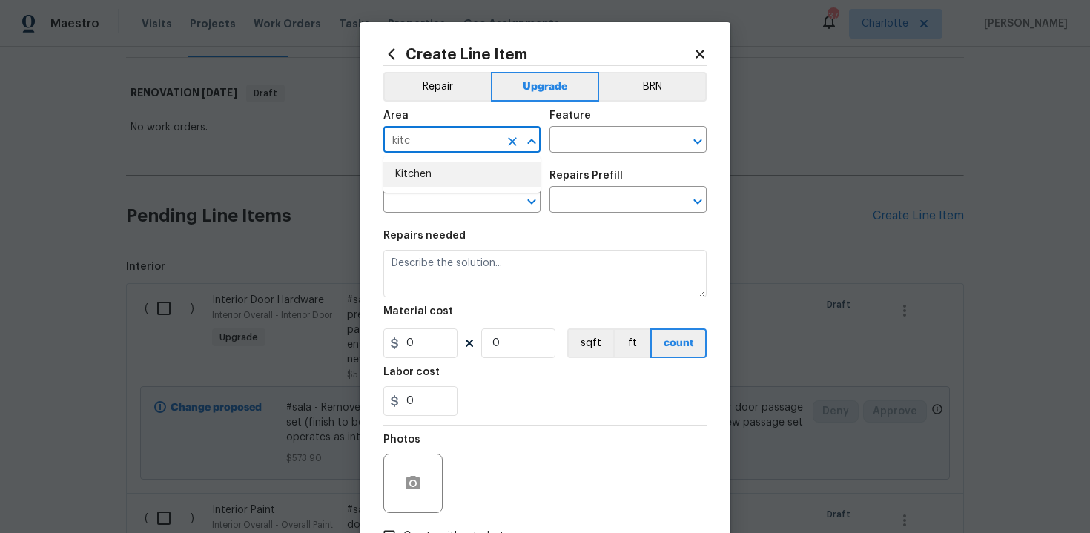
click at [460, 169] on li "Kitchen" at bounding box center [461, 174] width 157 height 24
type input "Kitchen"
click at [566, 145] on input "text" at bounding box center [607, 141] width 116 height 23
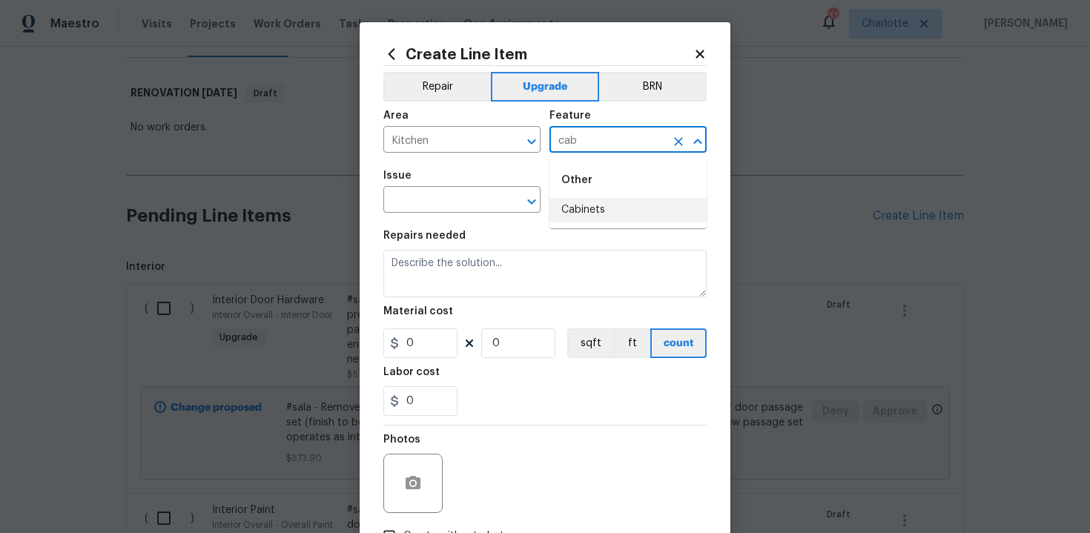
click at [580, 209] on li "Cabinets" at bounding box center [627, 210] width 157 height 24
type input "Cabinets"
click at [454, 207] on input "text" at bounding box center [441, 201] width 116 height 23
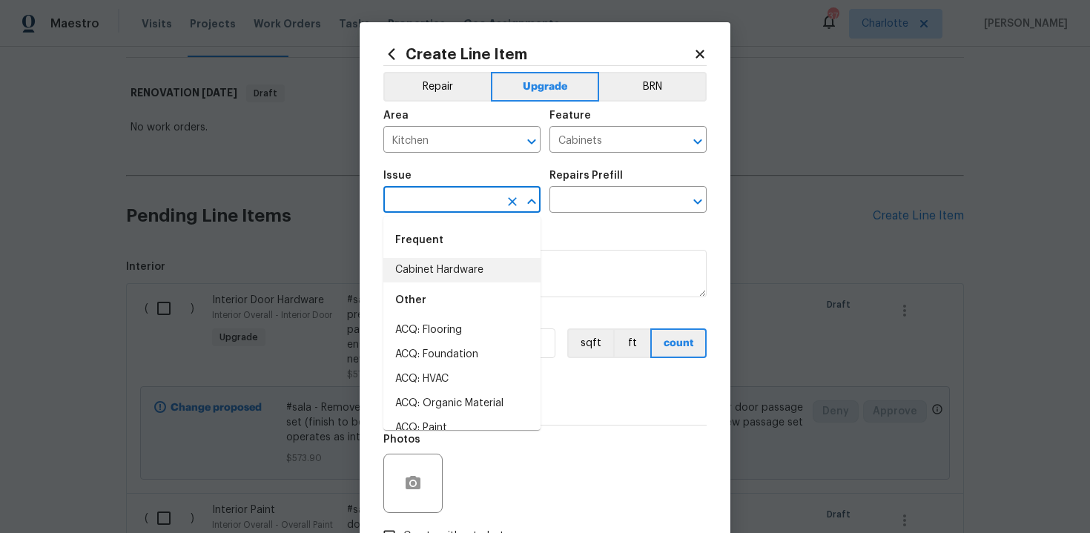
click at [463, 263] on li "Cabinet Hardware" at bounding box center [461, 270] width 157 height 24
type input "Cabinet Hardware"
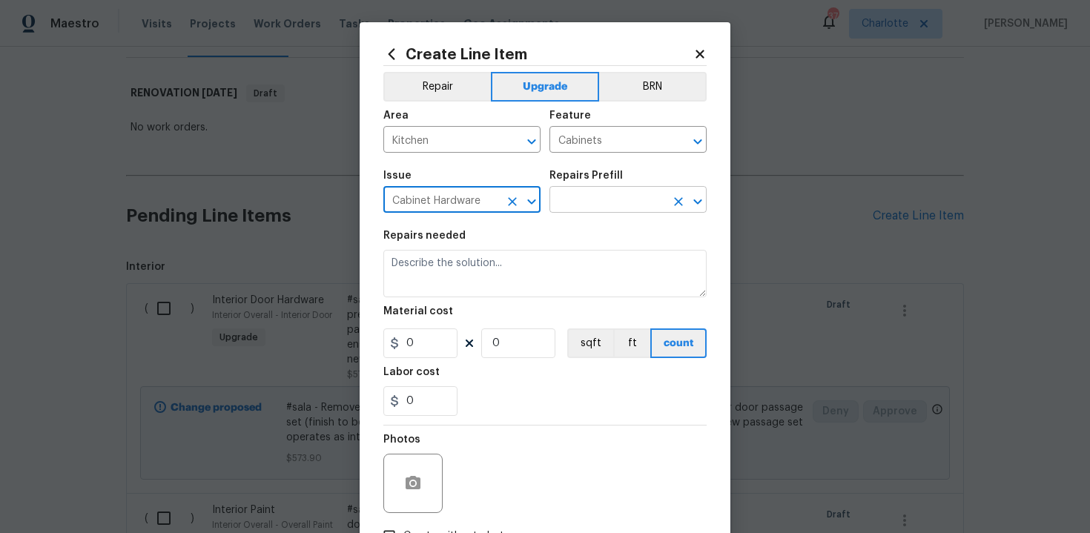
click at [590, 209] on input "text" at bounding box center [607, 201] width 116 height 23
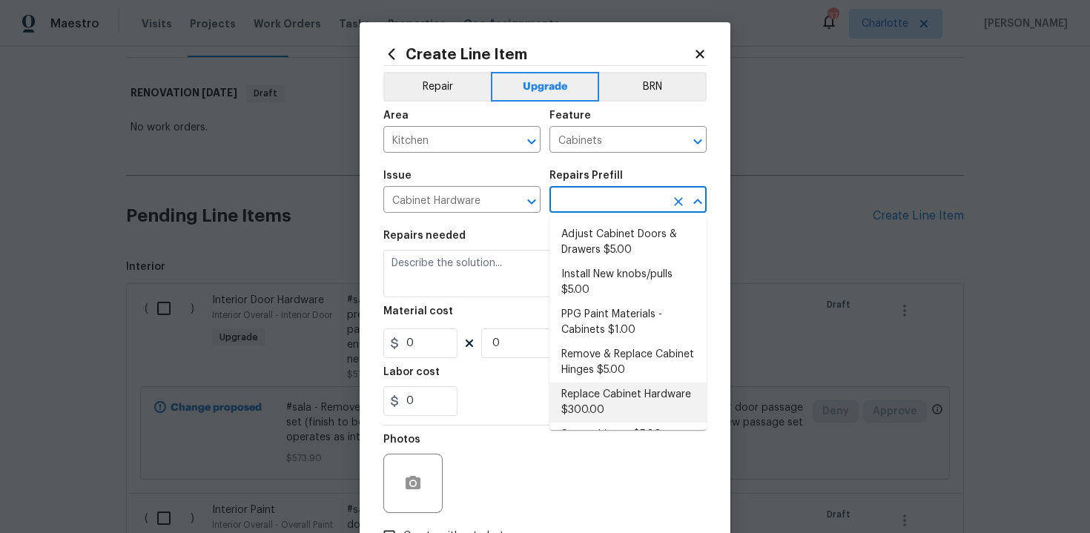
click at [591, 406] on li "Replace Cabinet Hardware $300.00" at bounding box center [627, 403] width 157 height 40
type input "Replace Cabinet Hardware $300.00"
type textarea "Replace cabinet hardware with new hinges and pulls. HPM to provide specs"
type input "300"
type input "1"
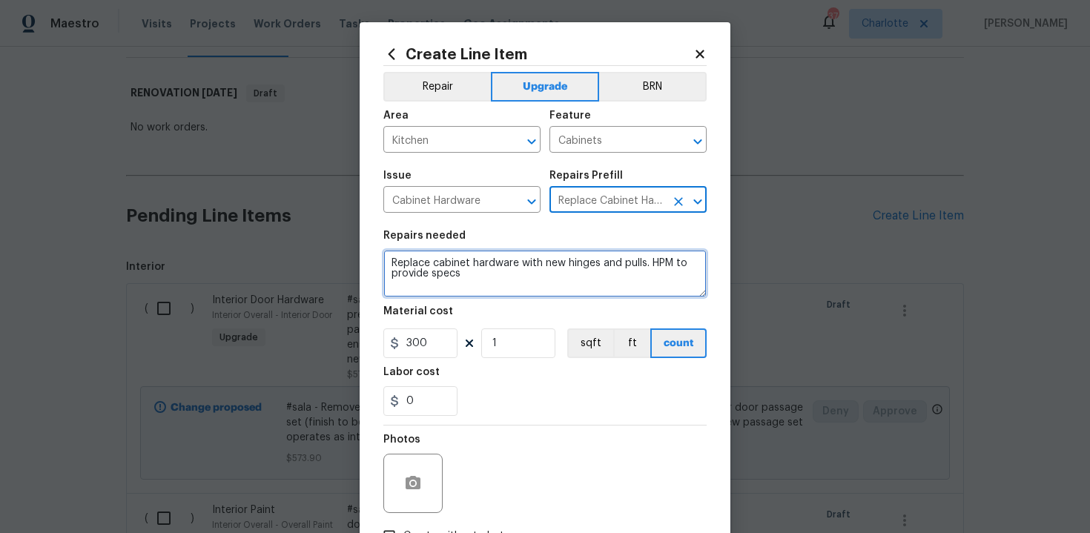
click at [388, 260] on textarea "Replace cabinet hardware with new hinges and pulls. HPM to provide specs" at bounding box center [544, 273] width 323 height 47
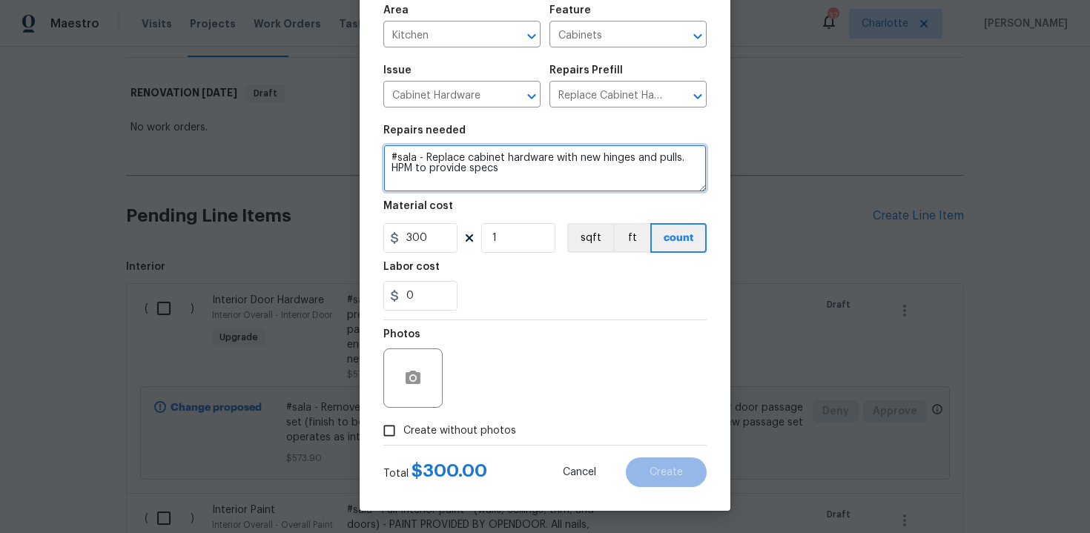
type textarea "#sala - Replace cabinet hardware with new hinges and pulls. HPM to provide specs"
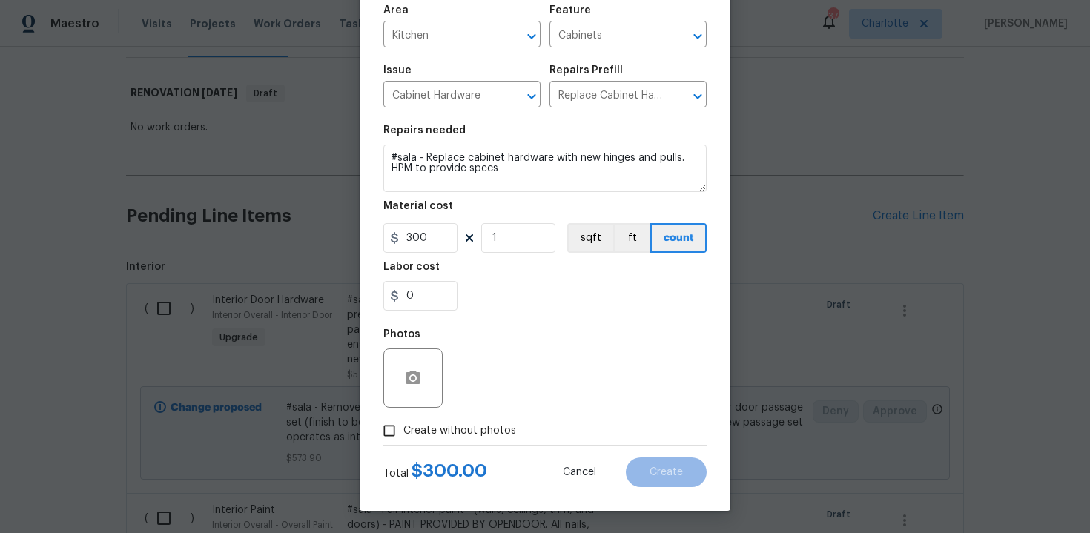
click at [473, 428] on span "Create without photos" at bounding box center [459, 431] width 113 height 16
click at [403, 428] on input "Create without photos" at bounding box center [389, 431] width 28 height 28
checkbox input "true"
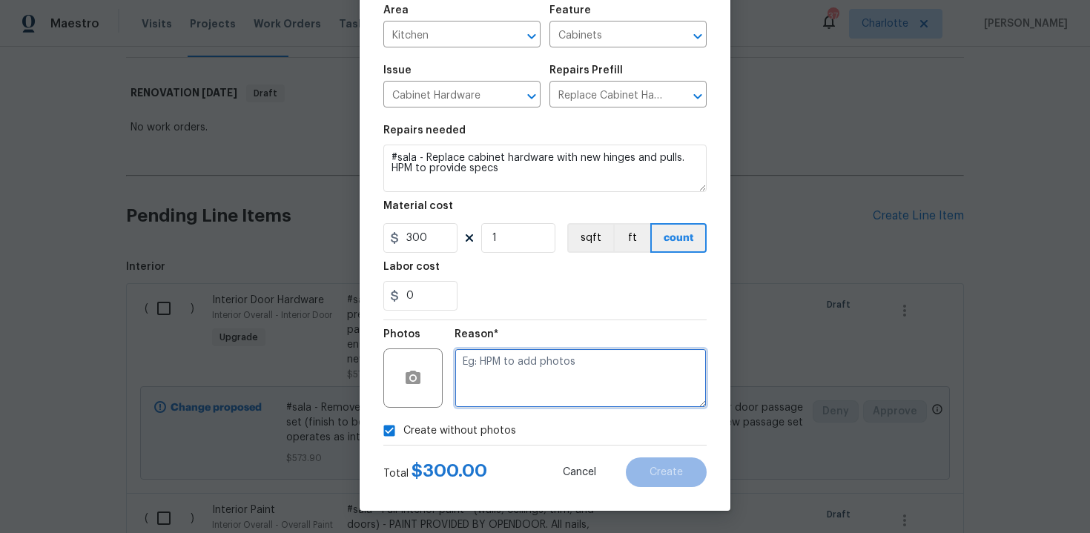
click at [520, 395] on textarea at bounding box center [580, 377] width 252 height 59
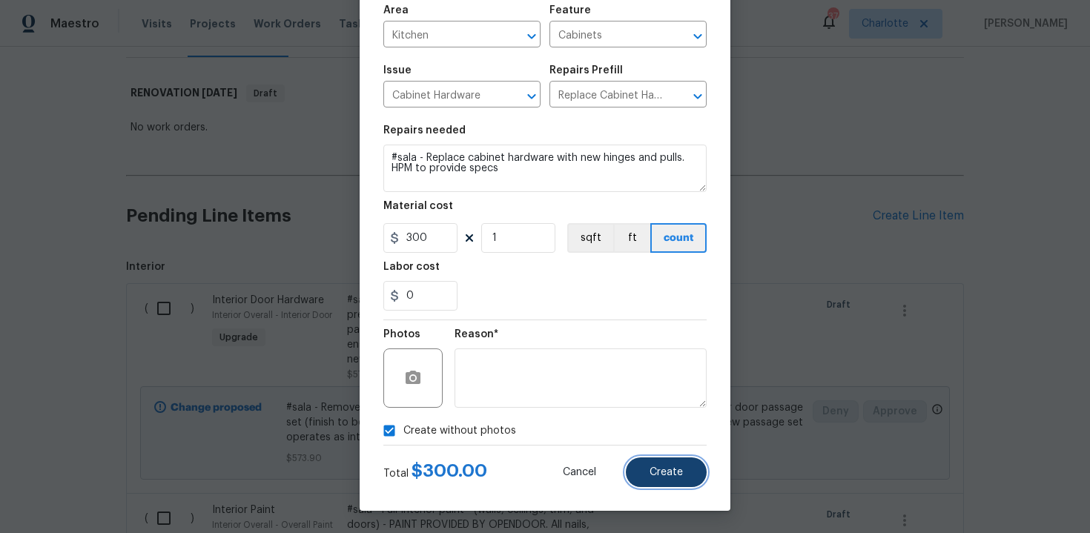
click at [663, 473] on span "Create" at bounding box center [665, 472] width 33 height 11
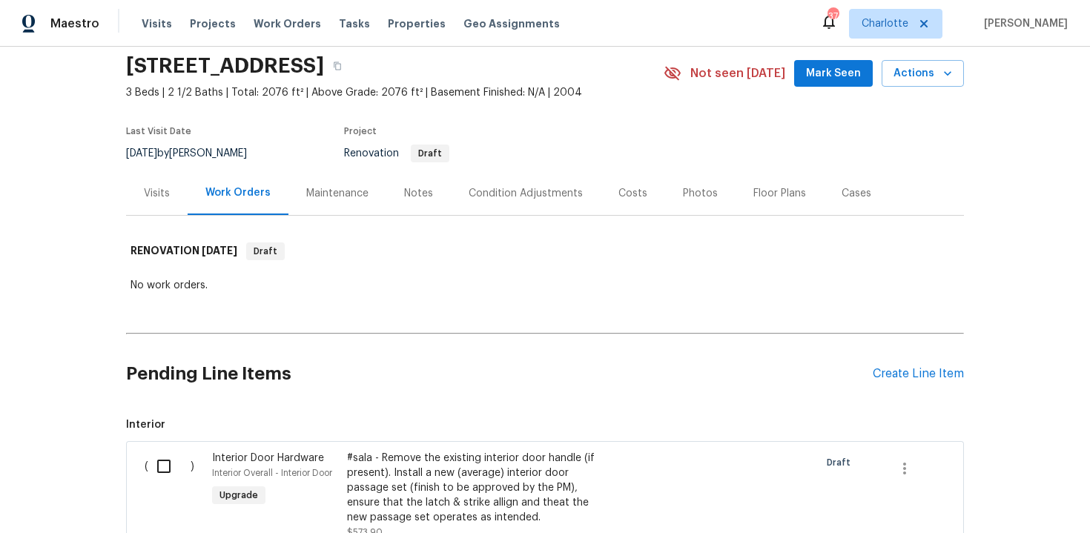
scroll to position [211, 0]
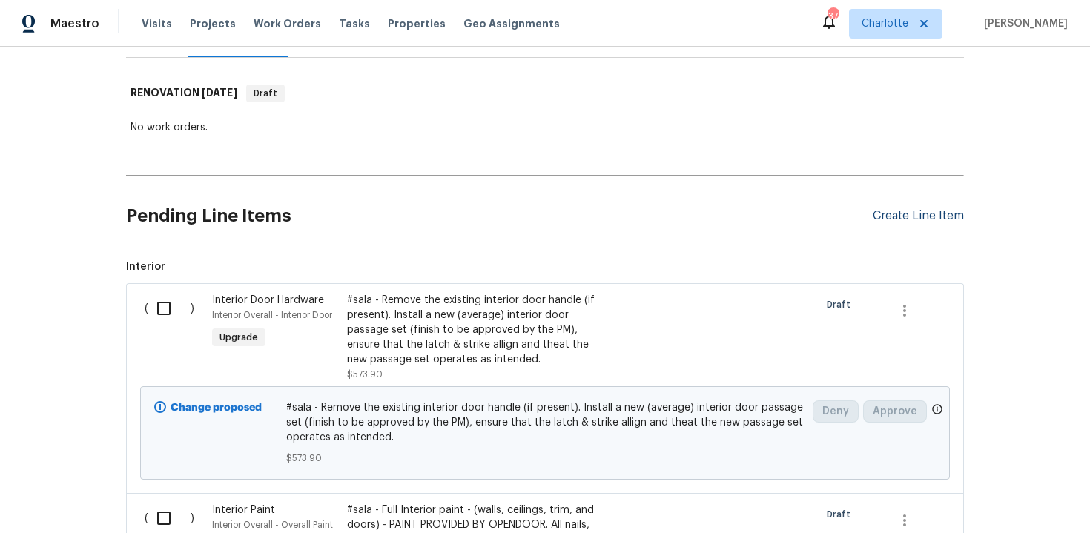
click at [923, 219] on div "Create Line Item" at bounding box center [918, 216] width 91 height 14
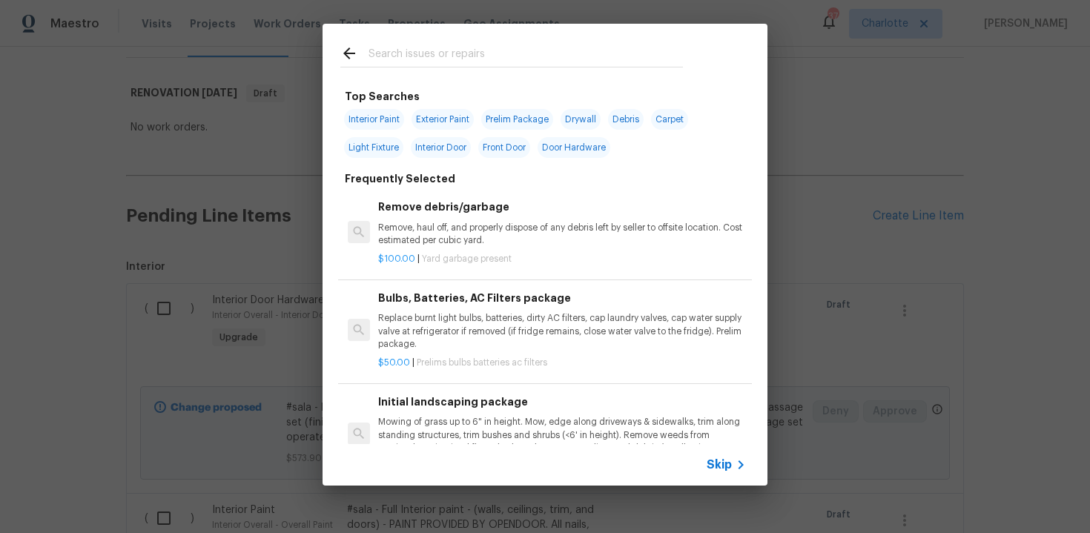
click at [724, 464] on span "Skip" at bounding box center [718, 464] width 25 height 15
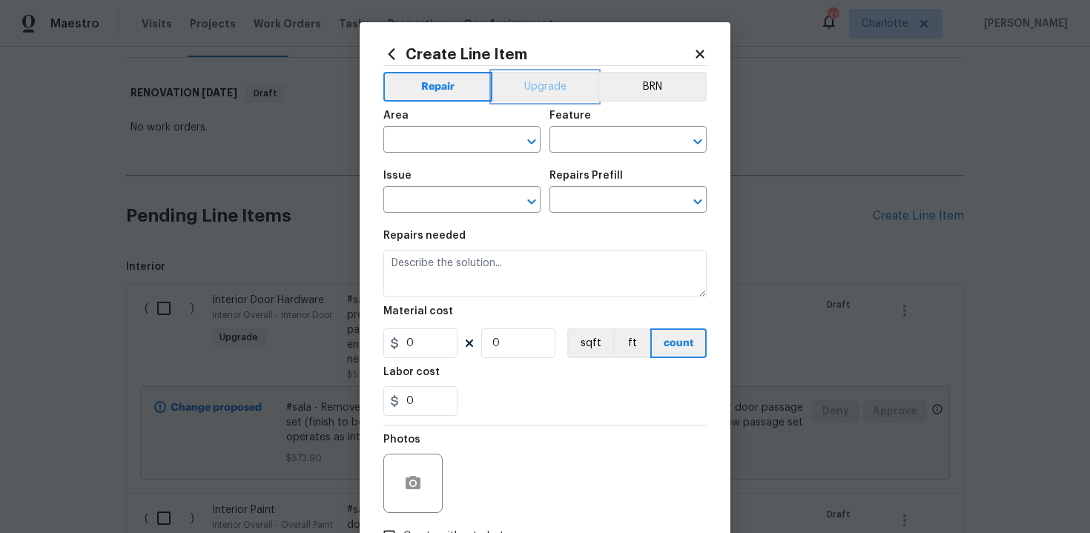
click at [552, 86] on button "Upgrade" at bounding box center [545, 87] width 106 height 30
click at [460, 142] on input "text" at bounding box center [441, 141] width 116 height 23
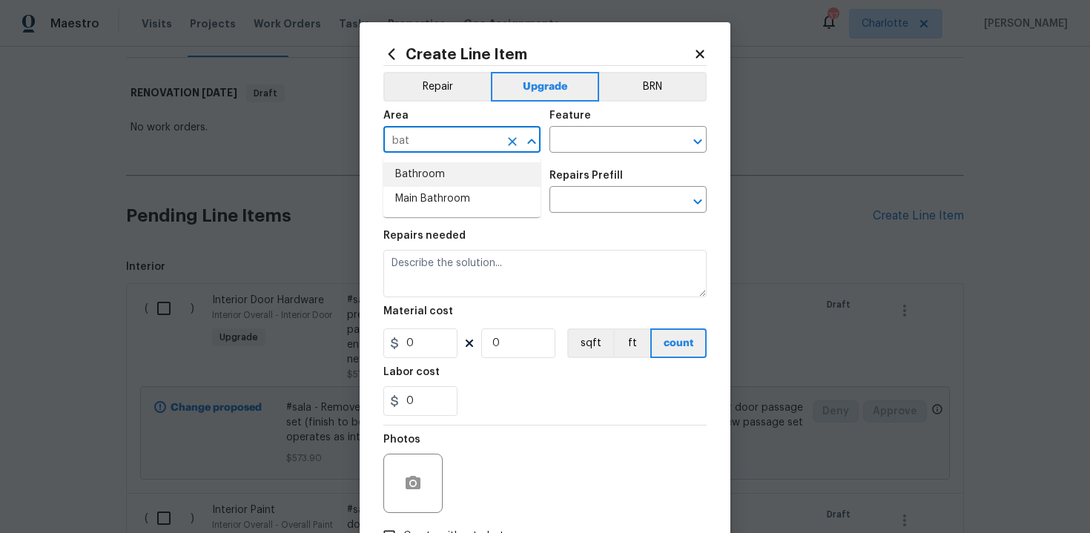
click at [457, 179] on li "Bathroom" at bounding box center [461, 174] width 157 height 24
type input "Bathroom"
click at [574, 142] on input "text" at bounding box center [607, 141] width 116 height 23
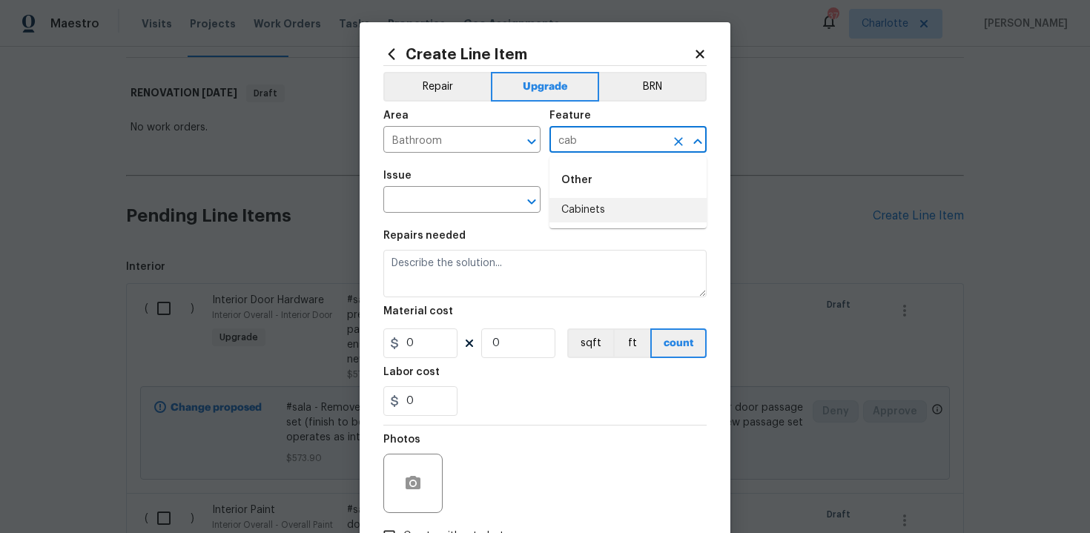
click at [579, 208] on li "Cabinets" at bounding box center [627, 210] width 157 height 24
type input "Cabinets"
click at [446, 195] on input "text" at bounding box center [441, 201] width 116 height 23
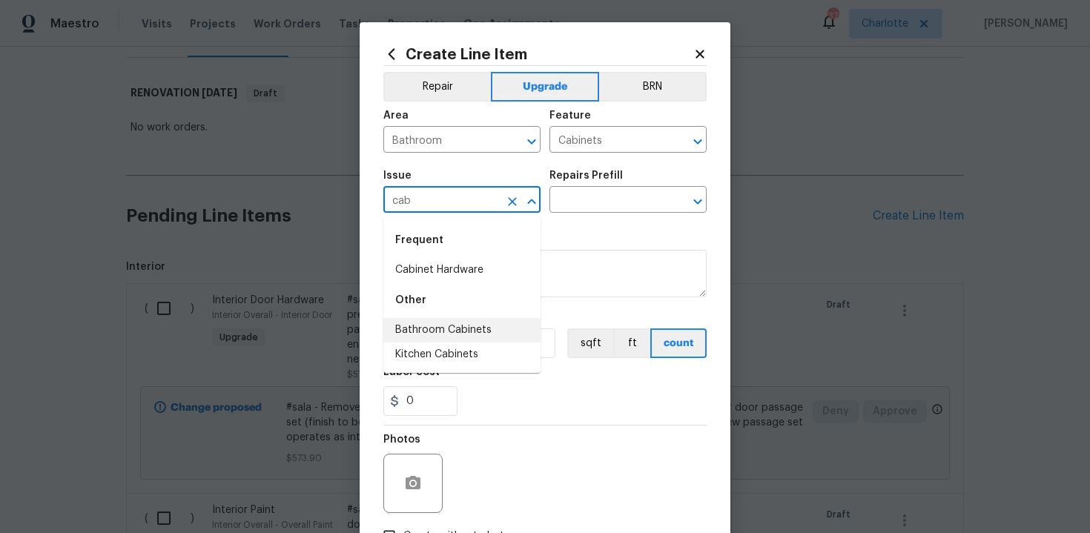
click at [465, 328] on li "Bathroom Cabinets" at bounding box center [461, 330] width 157 height 24
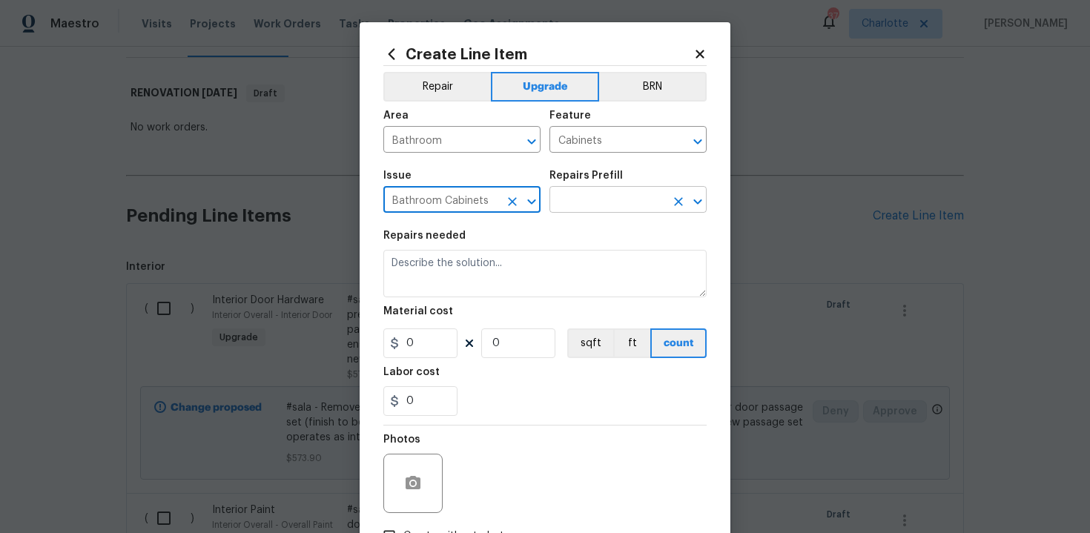
type input "Bathroom Cabinets"
click at [598, 198] on input "text" at bounding box center [607, 201] width 116 height 23
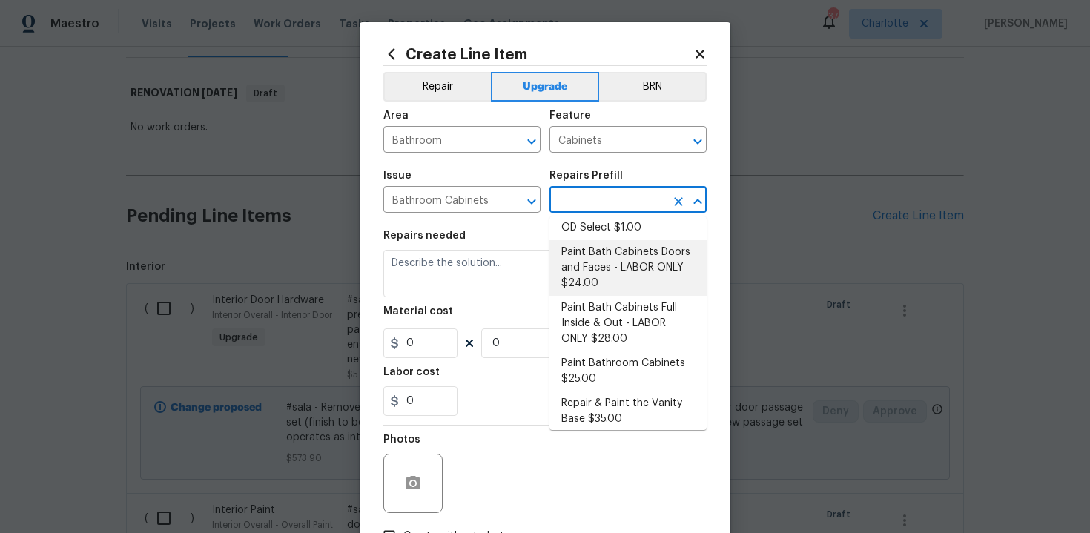
scroll to position [239, 0]
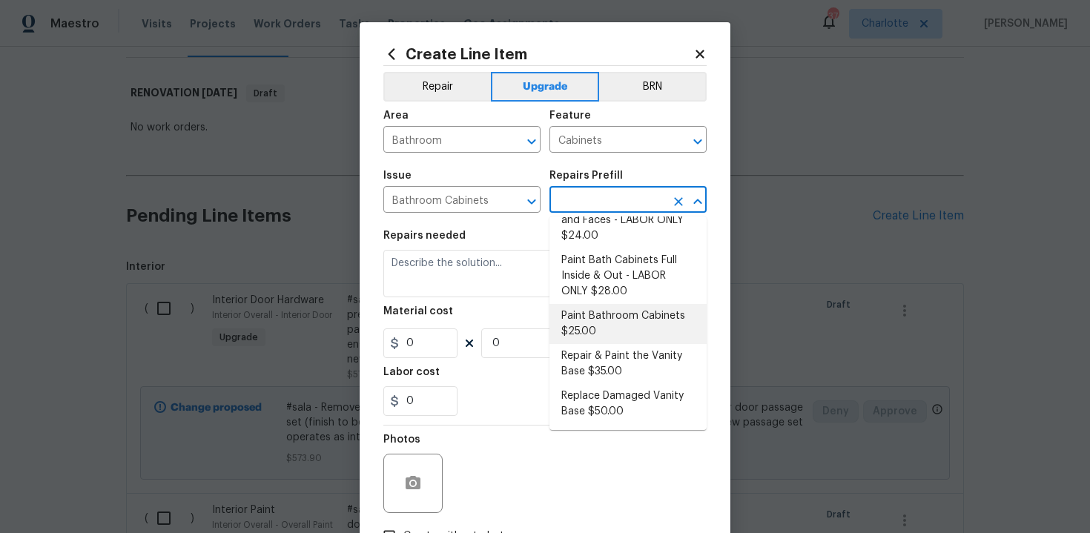
click at [600, 322] on li "Paint Bathroom Cabinets $25.00" at bounding box center [627, 324] width 157 height 40
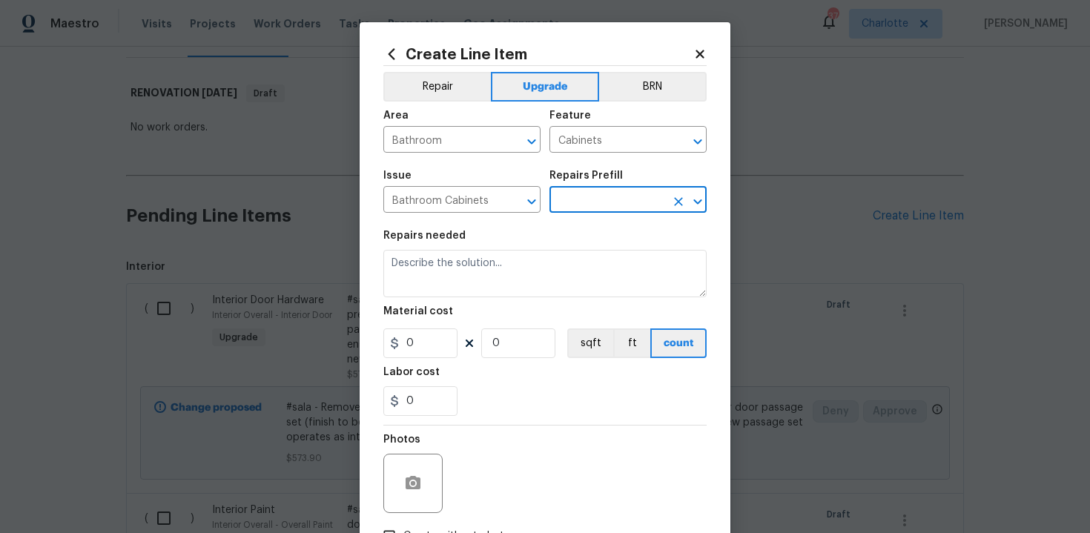
type input "Paint Bathroom Cabinets $25.00"
type textarea "Prep, sand, mask and apply 2 coats of paint to the bathroom cabinet doors, inte…"
type input "25"
type input "1"
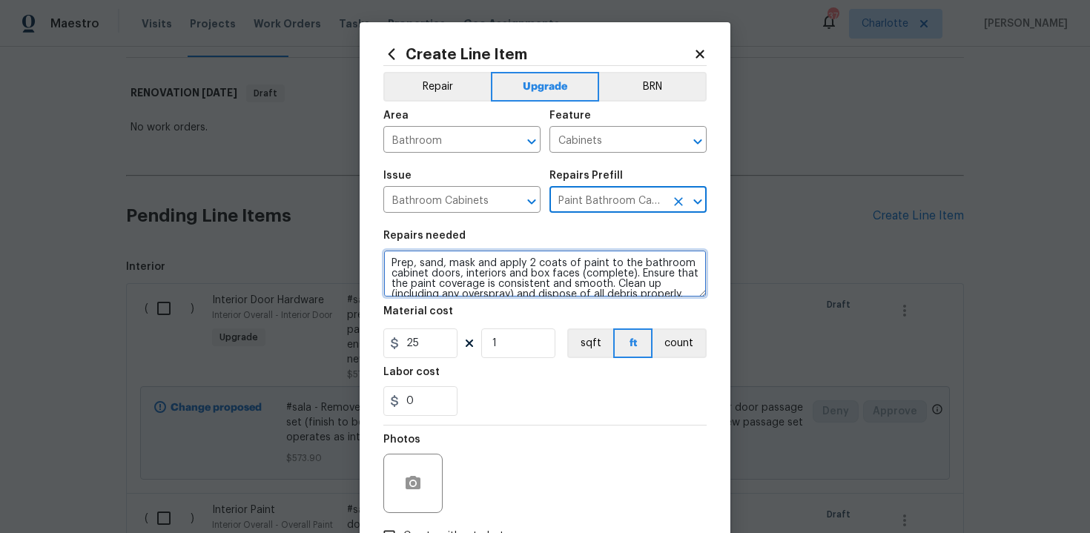
click at [387, 263] on textarea "Prep, sand, mask and apply 2 coats of paint to the bathroom cabinet doors, inte…" at bounding box center [544, 273] width 323 height 47
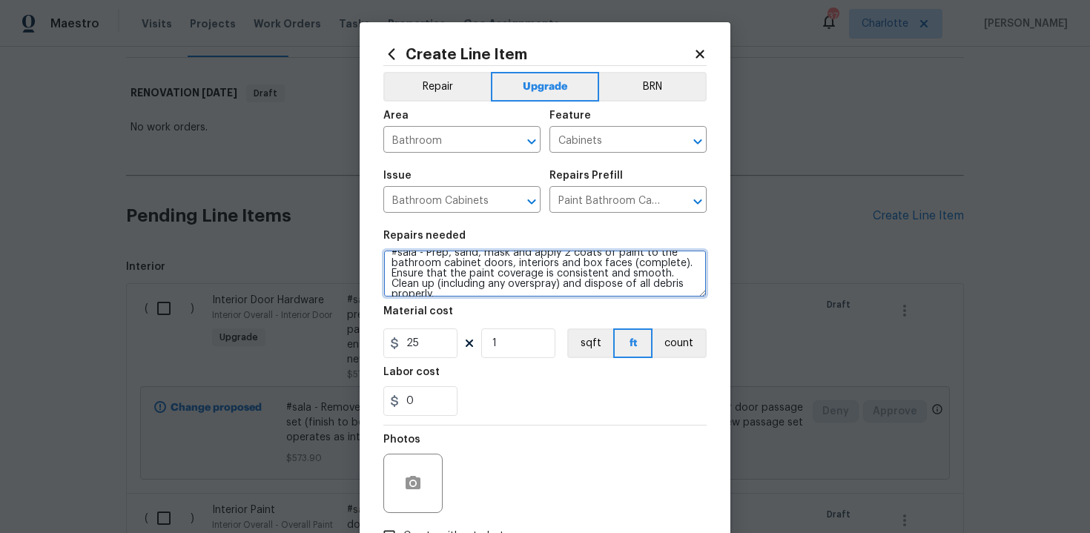
click at [680, 288] on textarea "#sala - Prep, sand, mask and apply 2 coats of paint to the bathroom cabinet doo…" at bounding box center [544, 273] width 323 height 47
paste textarea "All 3 bathrooms"
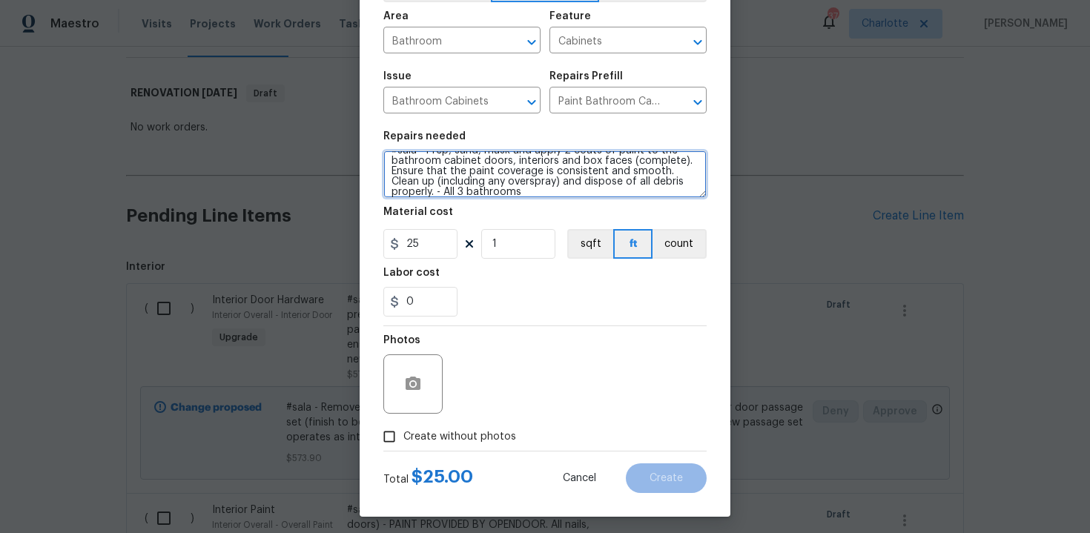
scroll to position [106, 0]
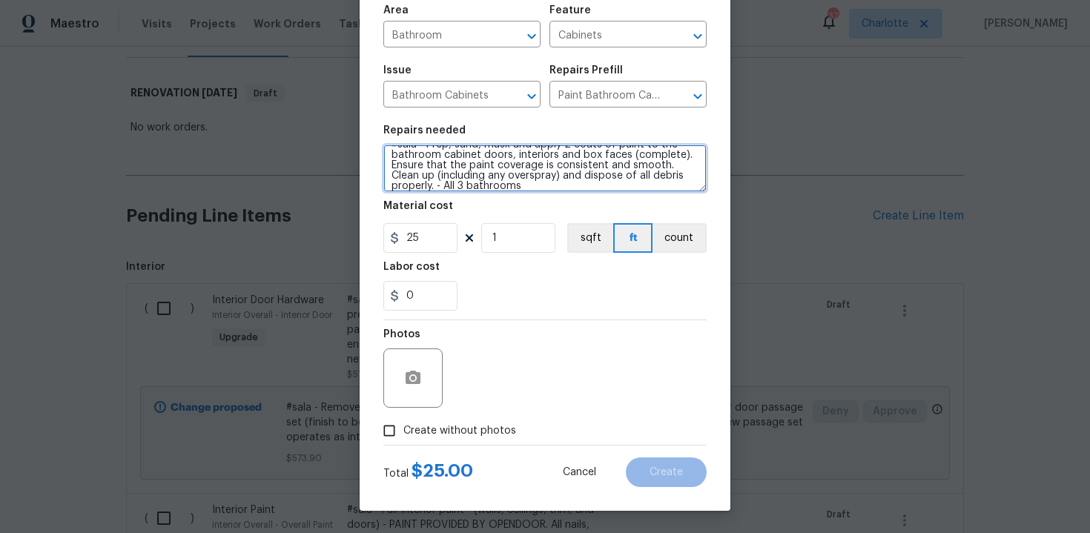
type textarea "#sala - Prep, sand, mask and apply 2 coats of paint to the bathroom cabinet doo…"
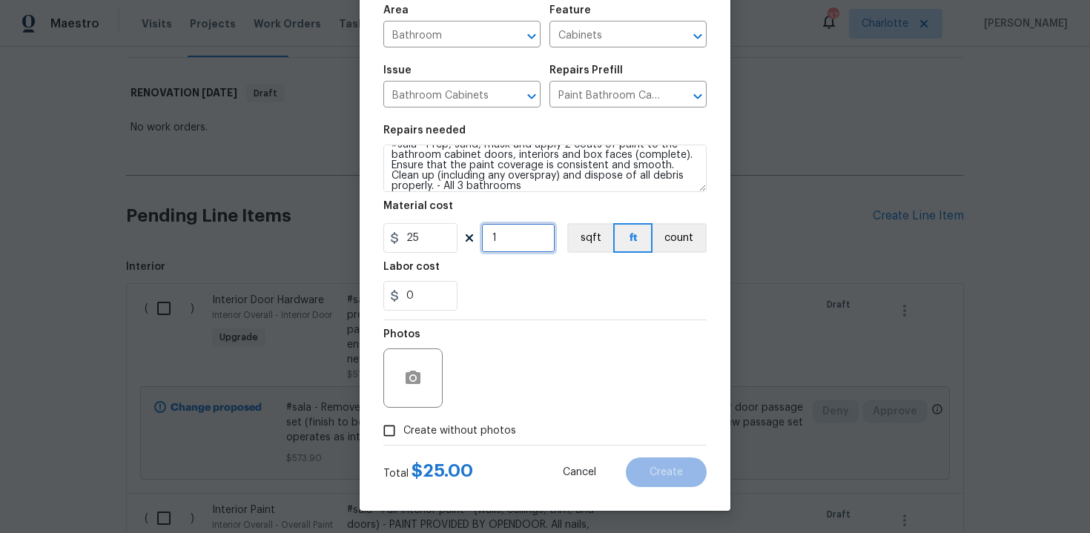
click at [519, 236] on input "1" at bounding box center [518, 238] width 74 height 30
type input "36"
click at [423, 433] on span "Create without photos" at bounding box center [459, 431] width 113 height 16
click at [403, 433] on input "Create without photos" at bounding box center [389, 431] width 28 height 28
checkbox input "true"
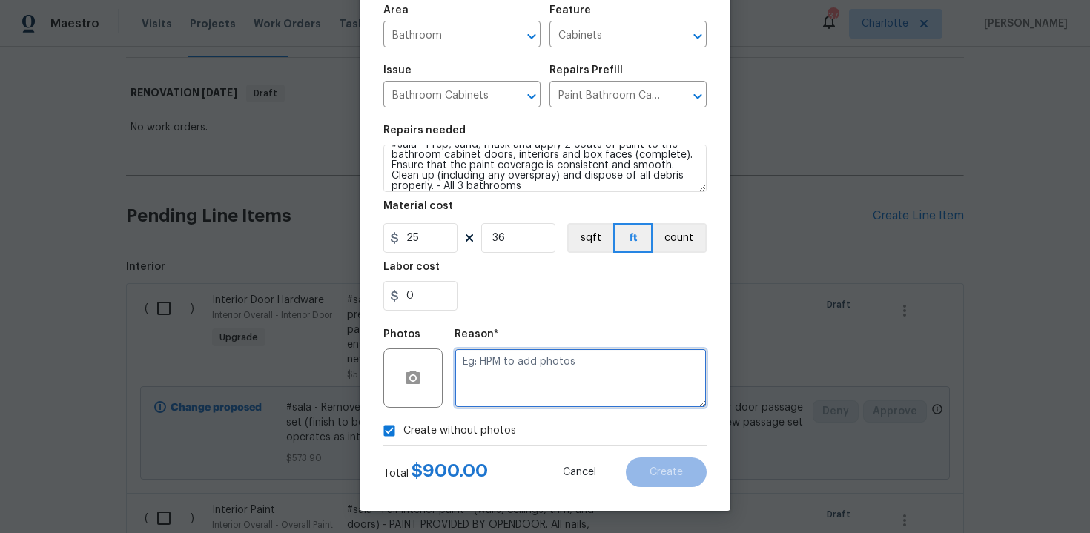
click at [526, 368] on textarea at bounding box center [580, 377] width 252 height 59
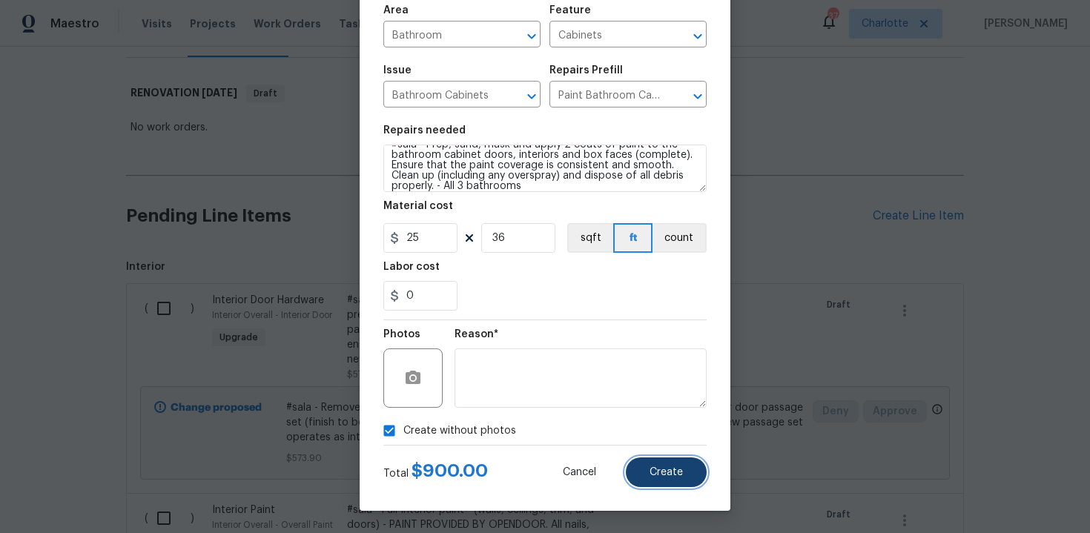
click at [648, 479] on button "Create" at bounding box center [666, 472] width 81 height 30
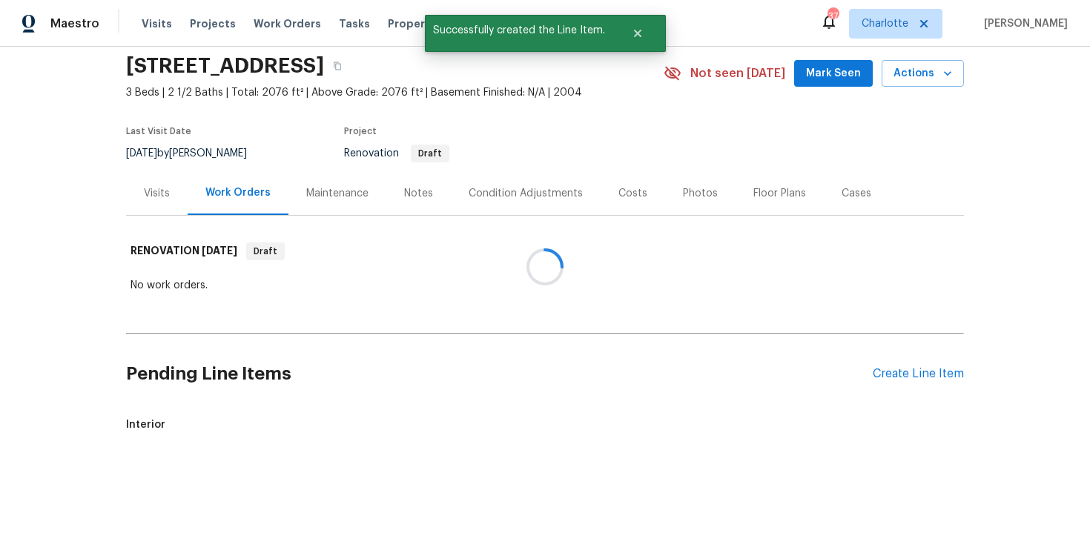
scroll to position [211, 0]
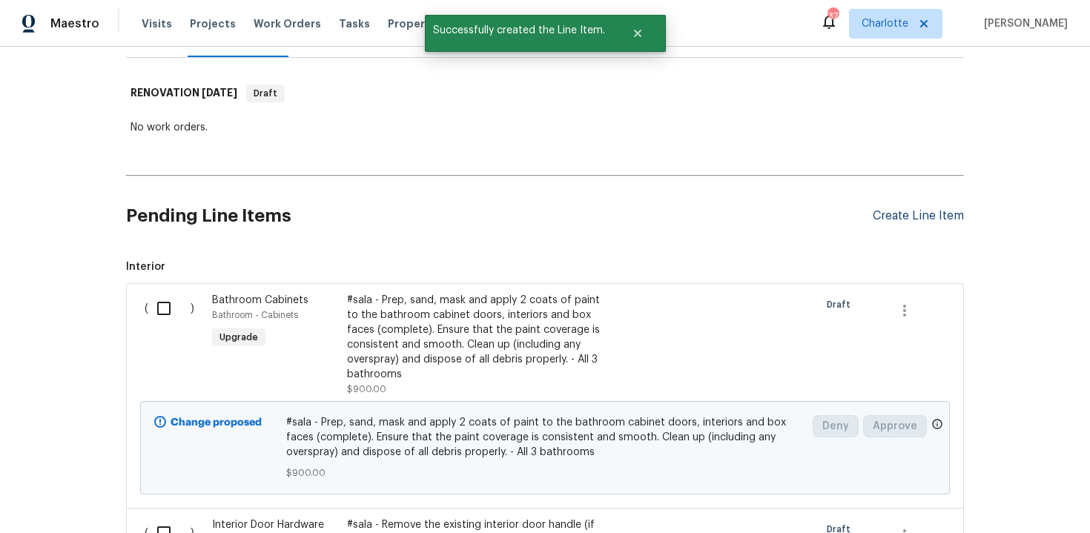
click at [909, 216] on div "Create Line Item" at bounding box center [918, 216] width 91 height 14
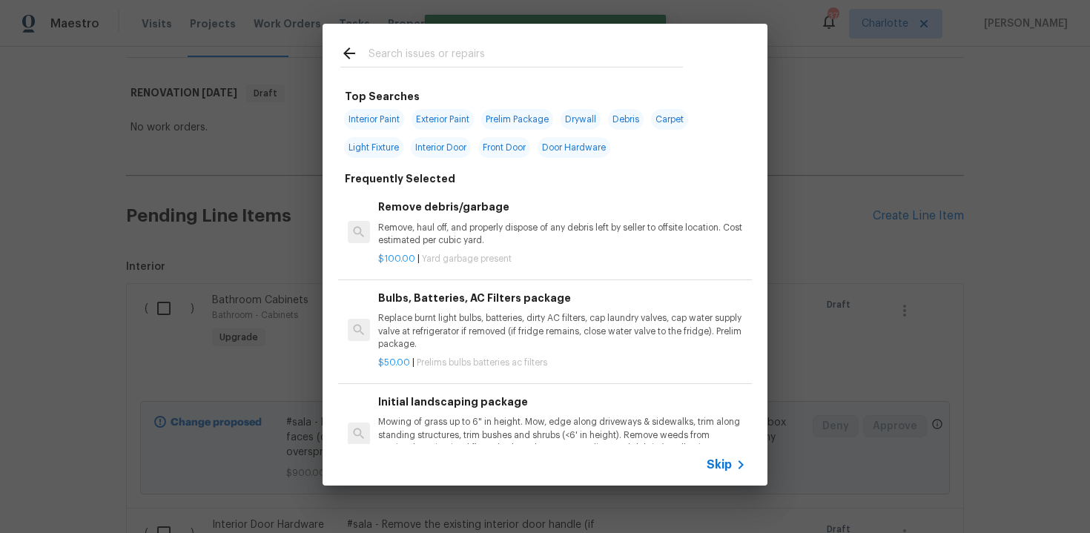
click at [720, 465] on span "Skip" at bounding box center [718, 464] width 25 height 15
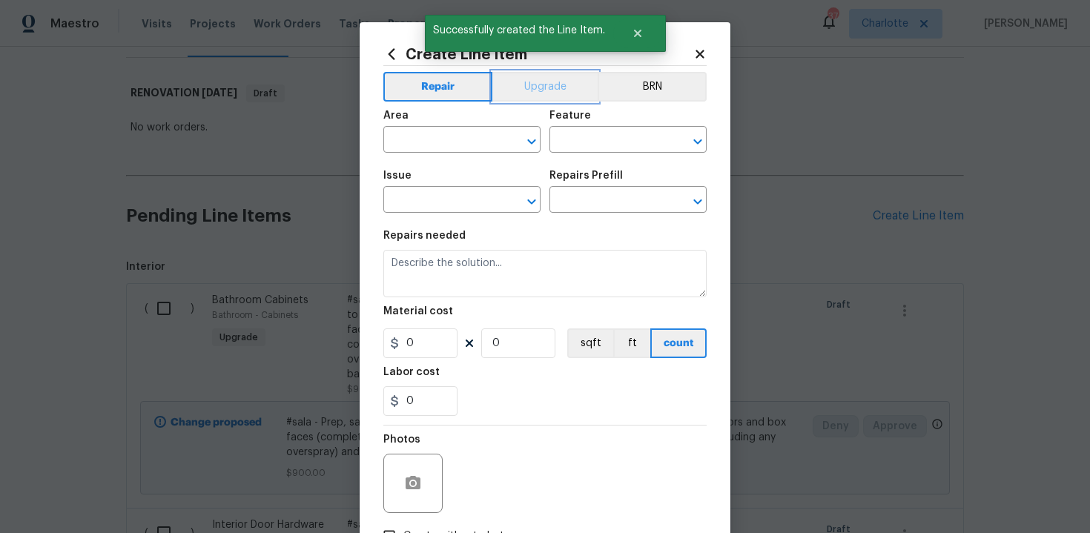
click at [540, 92] on button "Upgrade" at bounding box center [545, 87] width 106 height 30
click at [483, 130] on input "text" at bounding box center [441, 141] width 116 height 23
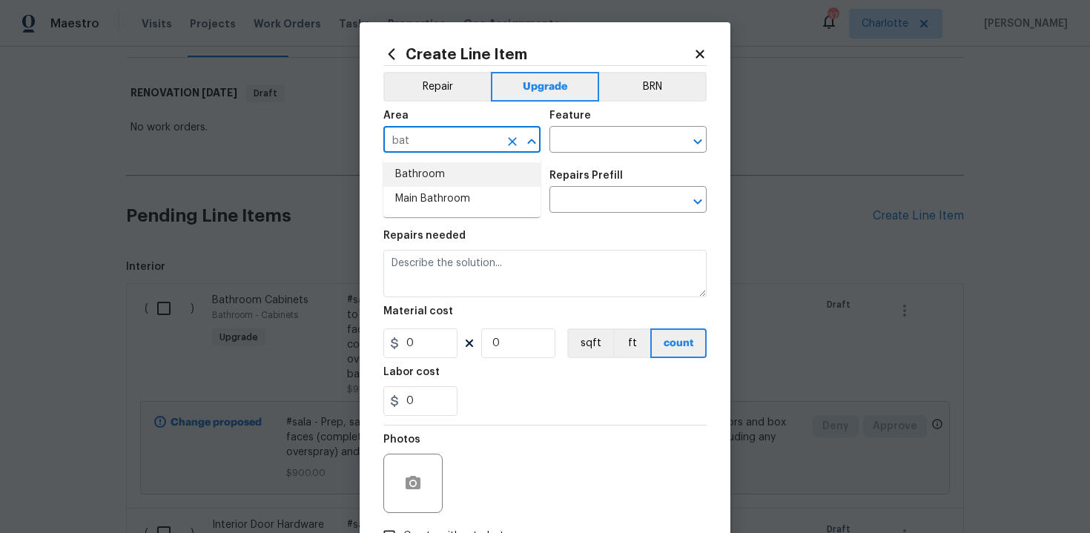
click at [474, 170] on li "Bathroom" at bounding box center [461, 174] width 157 height 24
type input "Bathroom"
click at [588, 142] on input "text" at bounding box center [607, 141] width 116 height 23
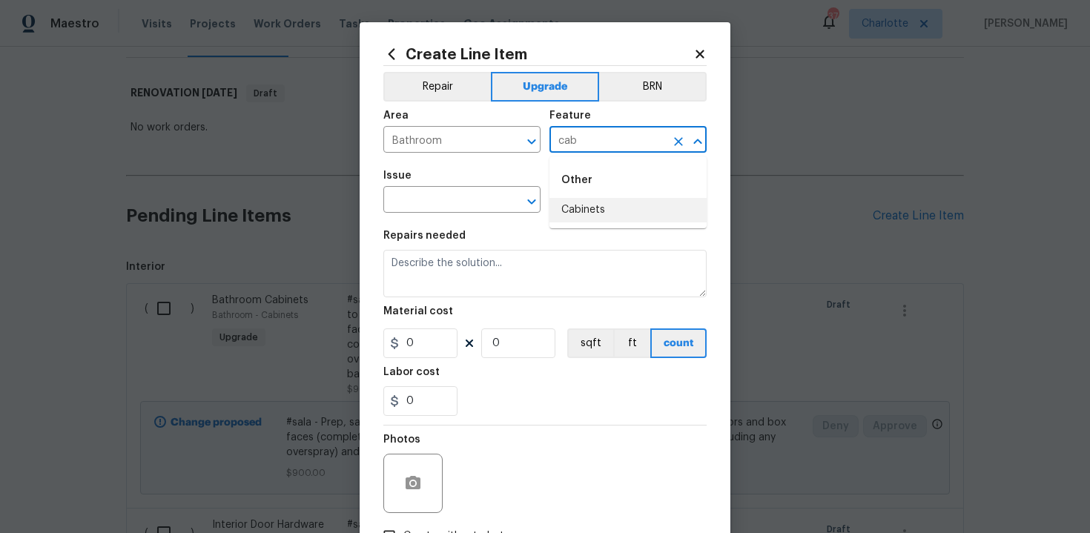
click at [595, 202] on li "Cabinets" at bounding box center [627, 210] width 157 height 24
type input "Cabinets"
click at [449, 206] on input "text" at bounding box center [441, 201] width 116 height 23
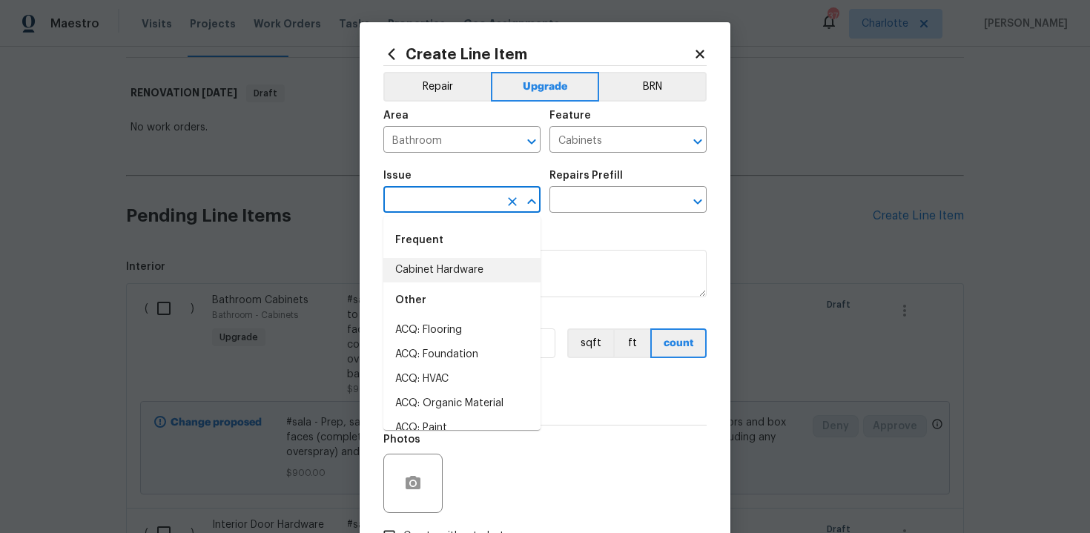
click at [460, 270] on li "Cabinet Hardware" at bounding box center [461, 270] width 157 height 24
type input "Cabinet Hardware"
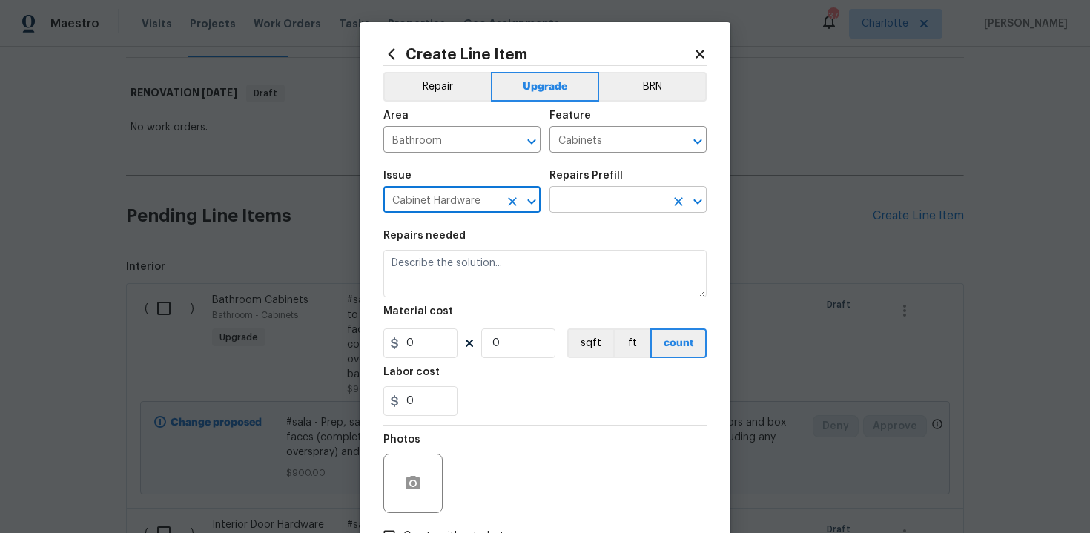
click at [613, 200] on input "text" at bounding box center [607, 201] width 116 height 23
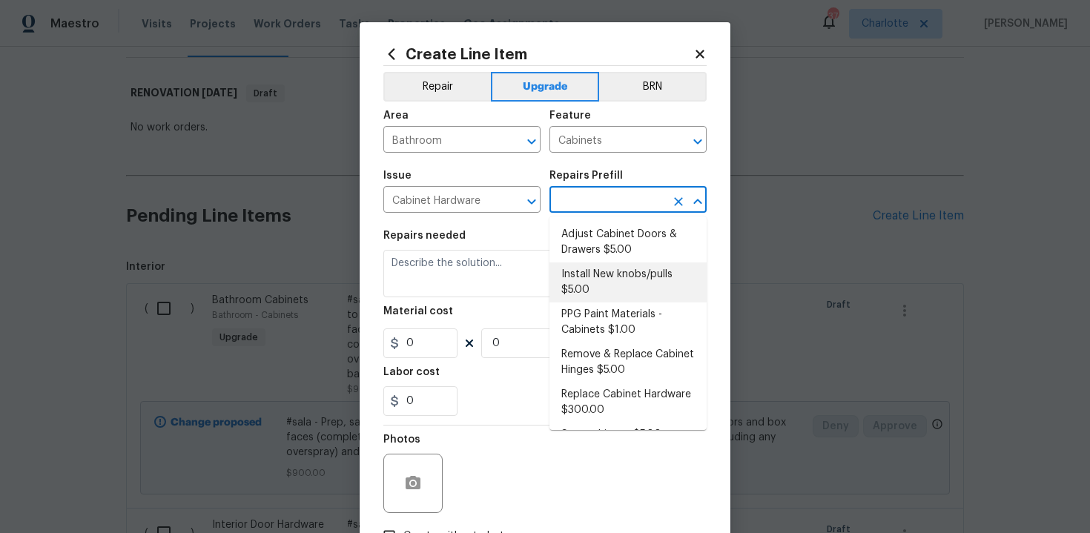
click at [612, 272] on li "Install New knobs/pulls $5.00" at bounding box center [627, 282] width 157 height 40
type input "Install New knobs/pulls $5.00"
type textarea "Remove the existing cabinet pulls/handles if present; prep and drill for new ca…"
type input "5"
type input "1"
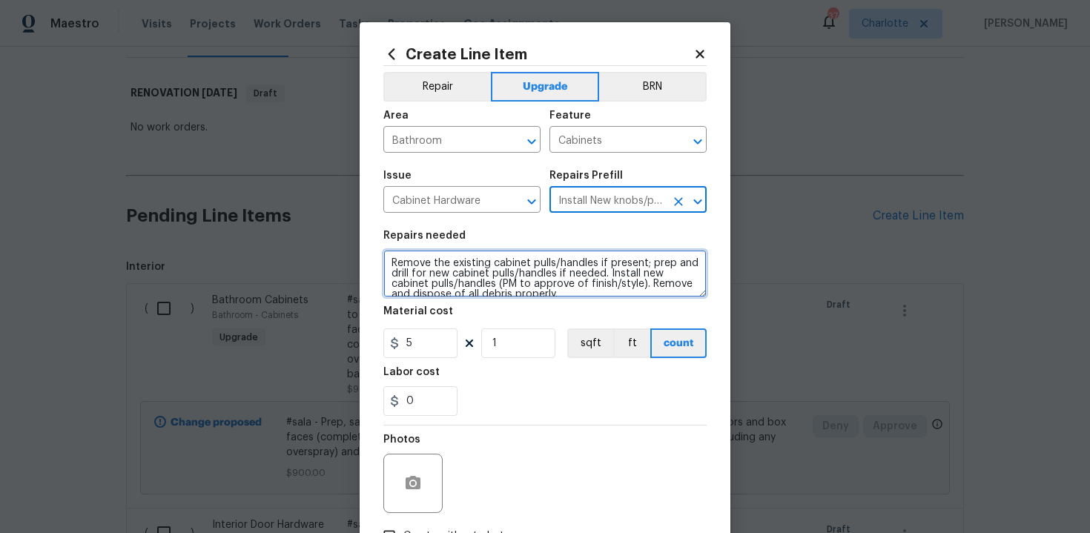
click at [388, 259] on textarea "Remove the existing cabinet pulls/handles if present; prep and drill for new ca…" at bounding box center [544, 273] width 323 height 47
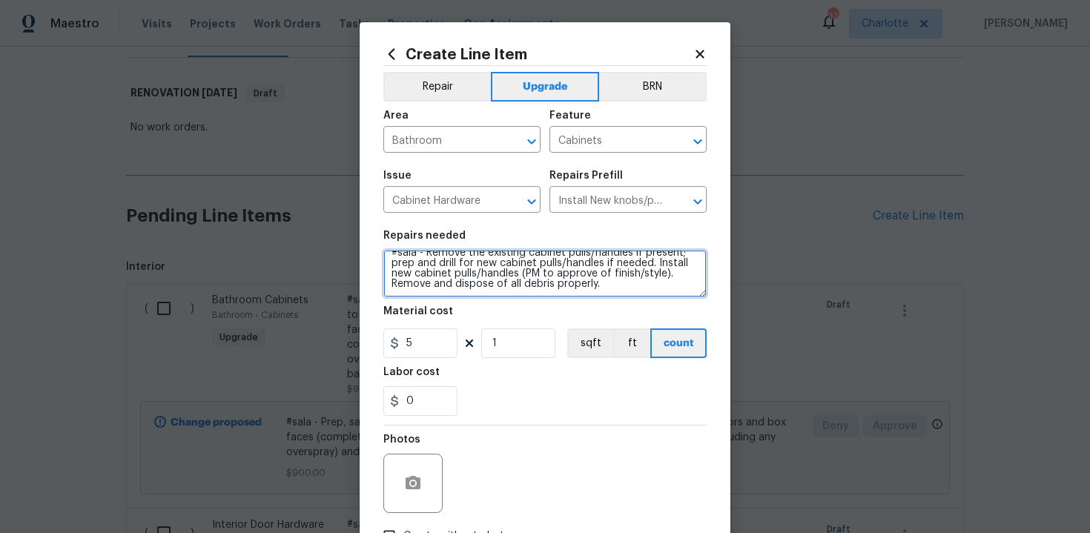
click at [630, 287] on textarea "#sala - Remove the existing cabinet pulls/handles if present; prep and drill fo…" at bounding box center [544, 273] width 323 height 47
paste textarea "All 3 bathrooms"
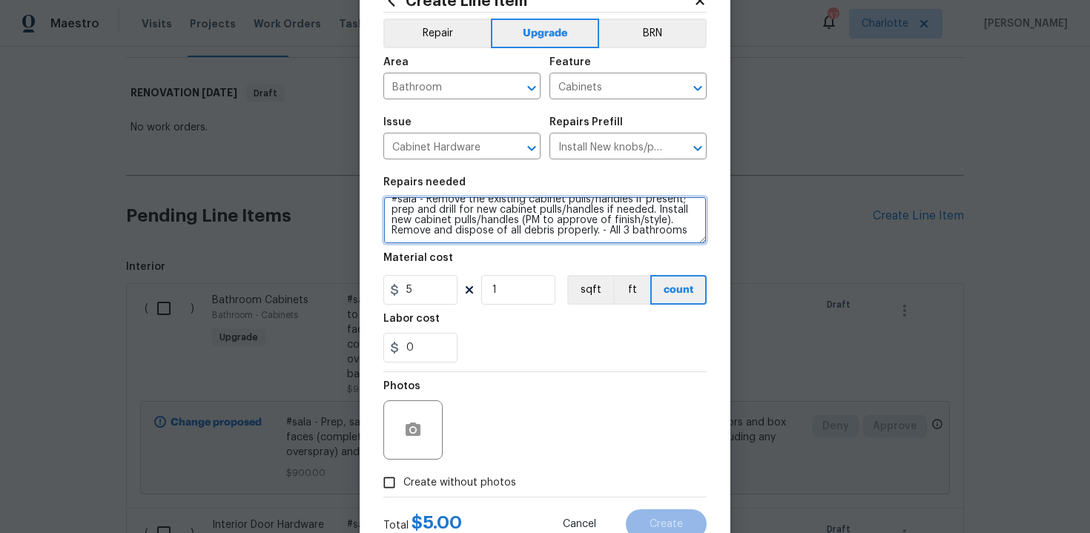
scroll to position [93, 0]
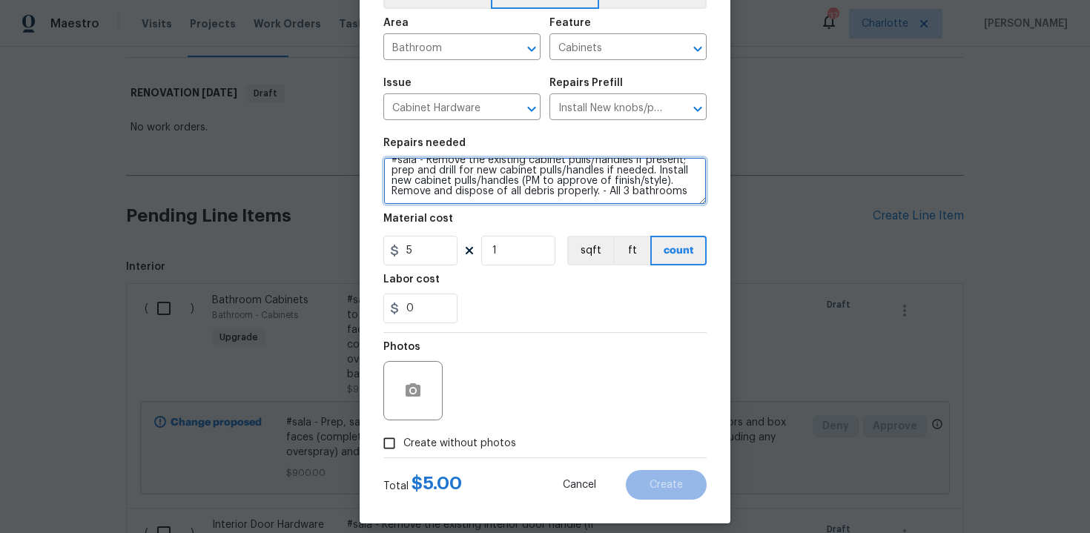
type textarea "#sala - Remove the existing cabinet pulls/handles if present; prep and drill fo…"
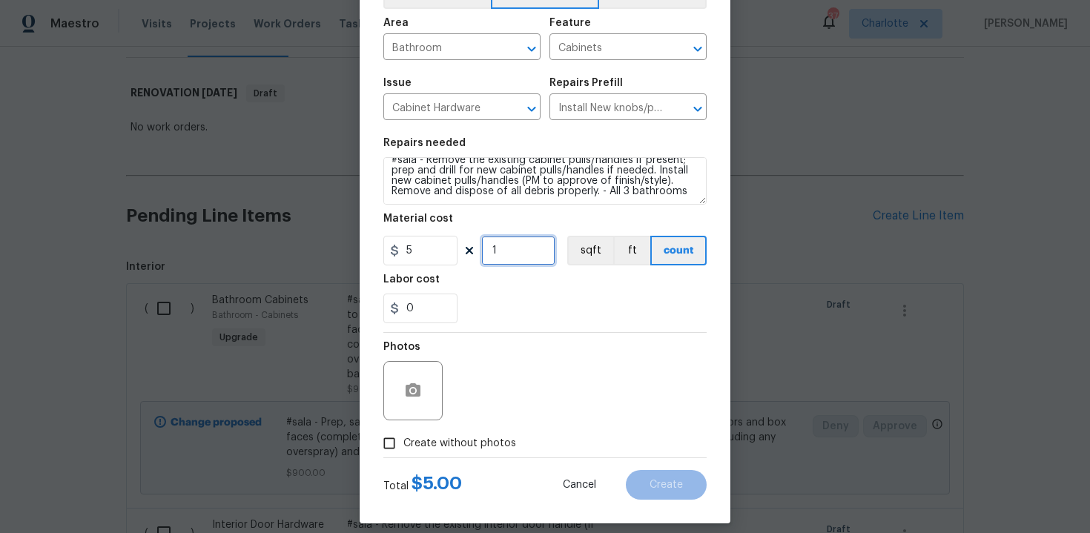
click at [516, 255] on input "1" at bounding box center [518, 251] width 74 height 30
type input "30"
click at [471, 444] on span "Create without photos" at bounding box center [459, 444] width 113 height 16
click at [403, 444] on input "Create without photos" at bounding box center [389, 443] width 28 height 28
checkbox input "true"
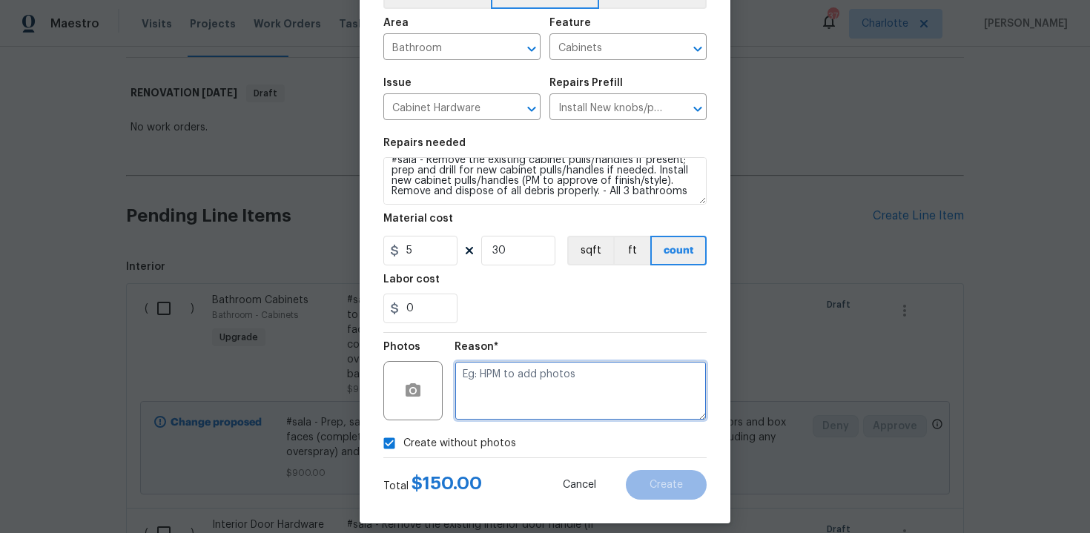
click at [520, 406] on textarea at bounding box center [580, 390] width 252 height 59
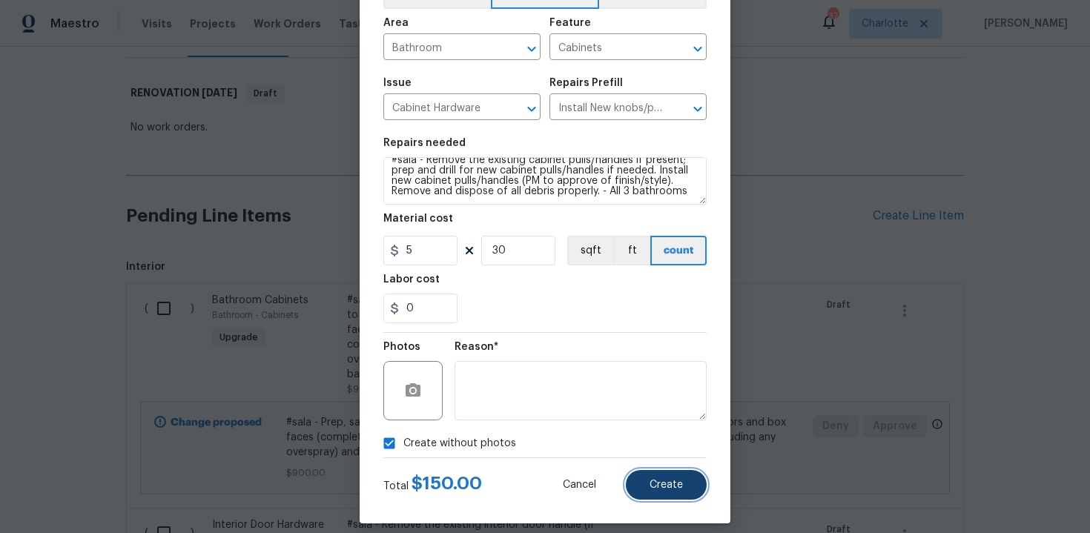
click at [668, 482] on span "Create" at bounding box center [665, 485] width 33 height 11
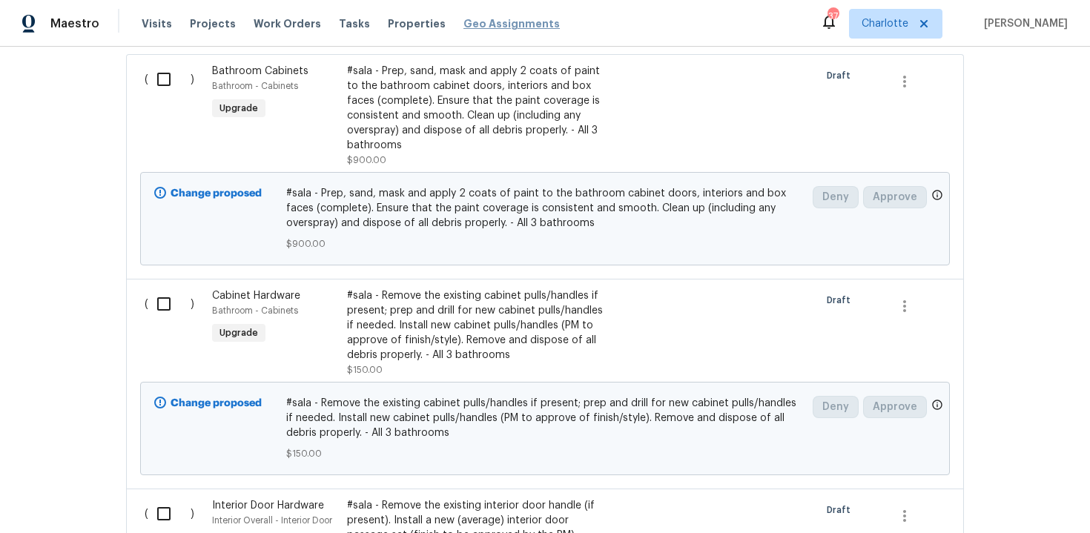
scroll to position [476, 0]
